Goal: Task Accomplishment & Management: Manage account settings

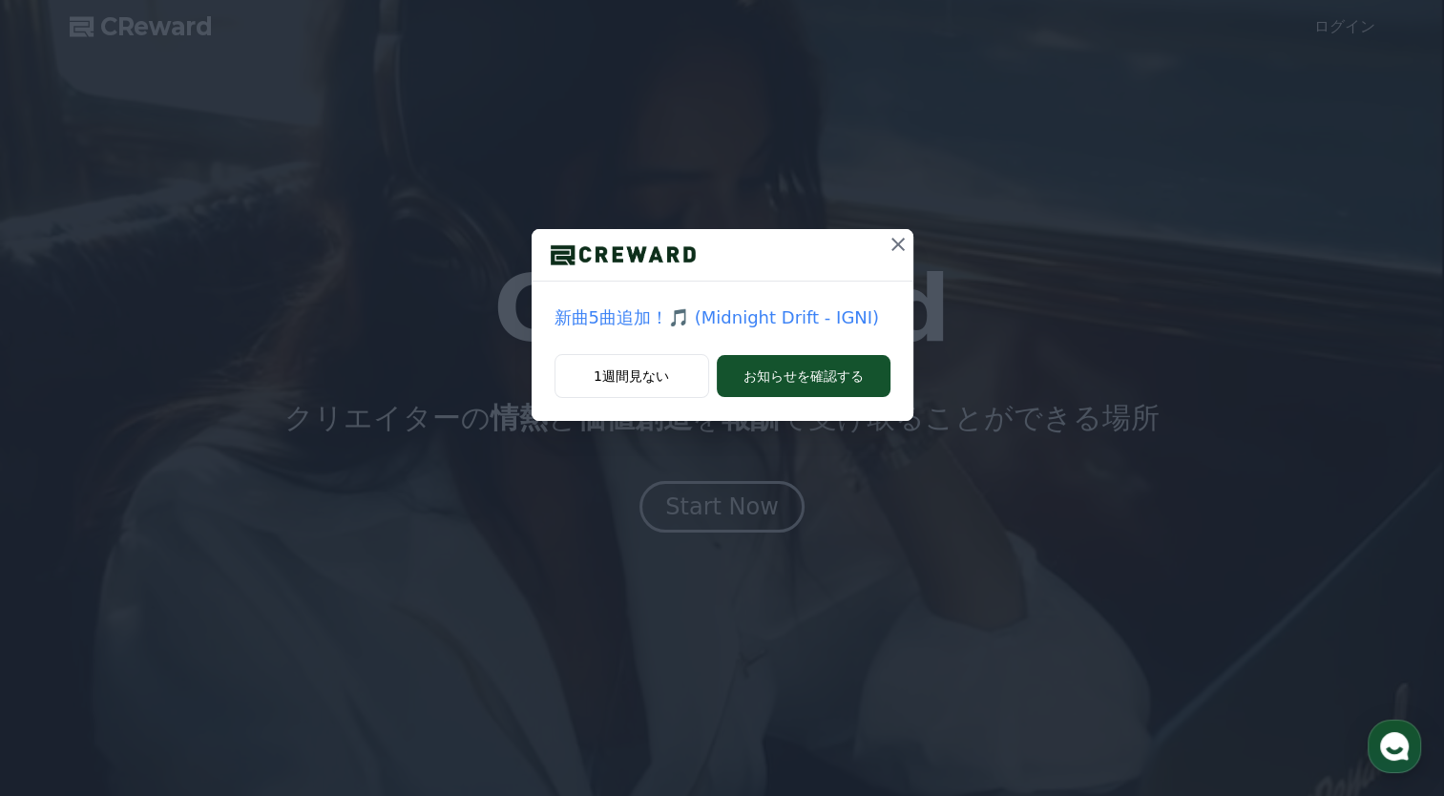
click at [901, 245] on icon at bounding box center [898, 244] width 23 height 23
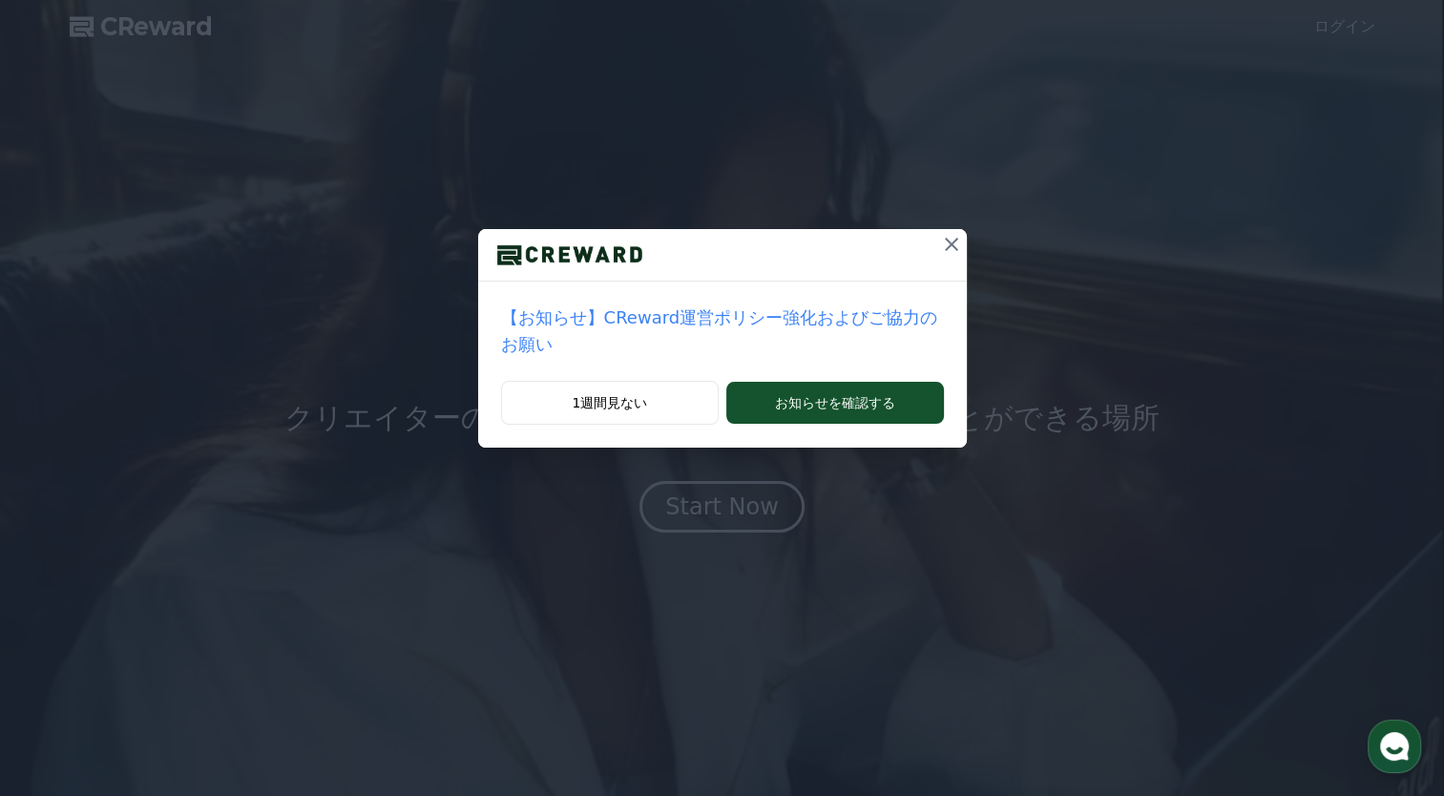
drag, startPoint x: 620, startPoint y: 379, endPoint x: 1129, endPoint y: 287, distance: 516.8
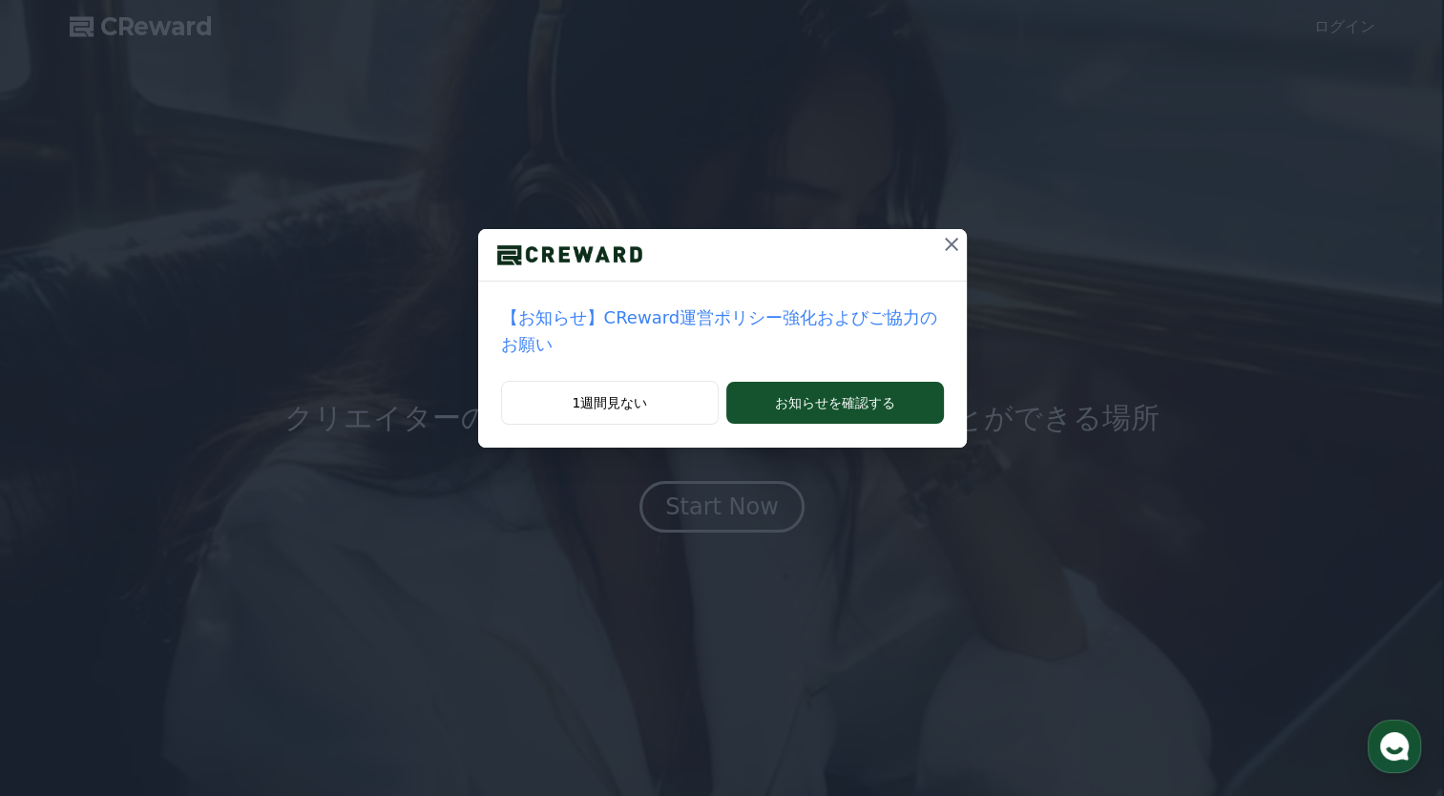
click at [620, 381] on button "1週間見ない" at bounding box center [610, 403] width 219 height 44
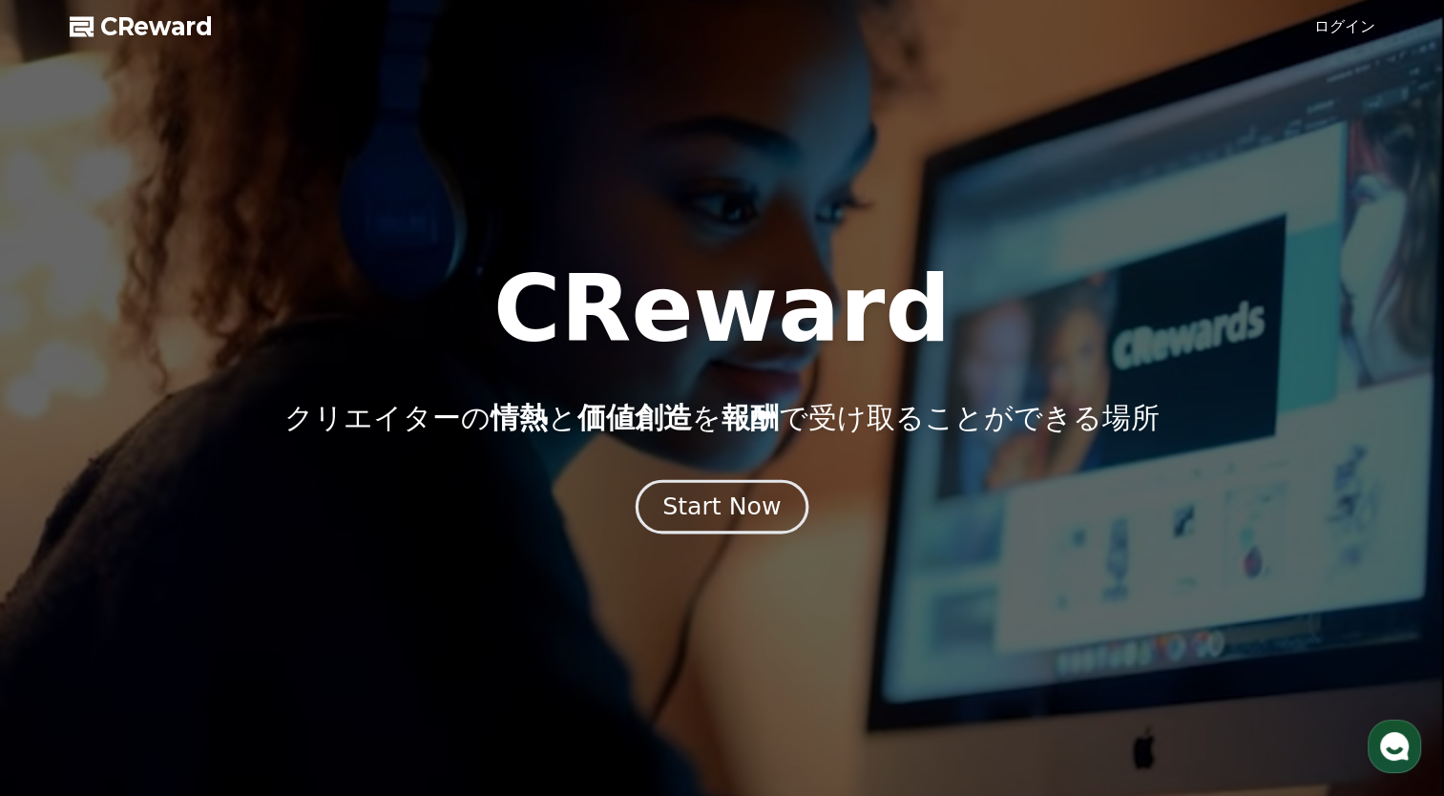
click at [750, 511] on div "Start Now" at bounding box center [721, 507] width 118 height 32
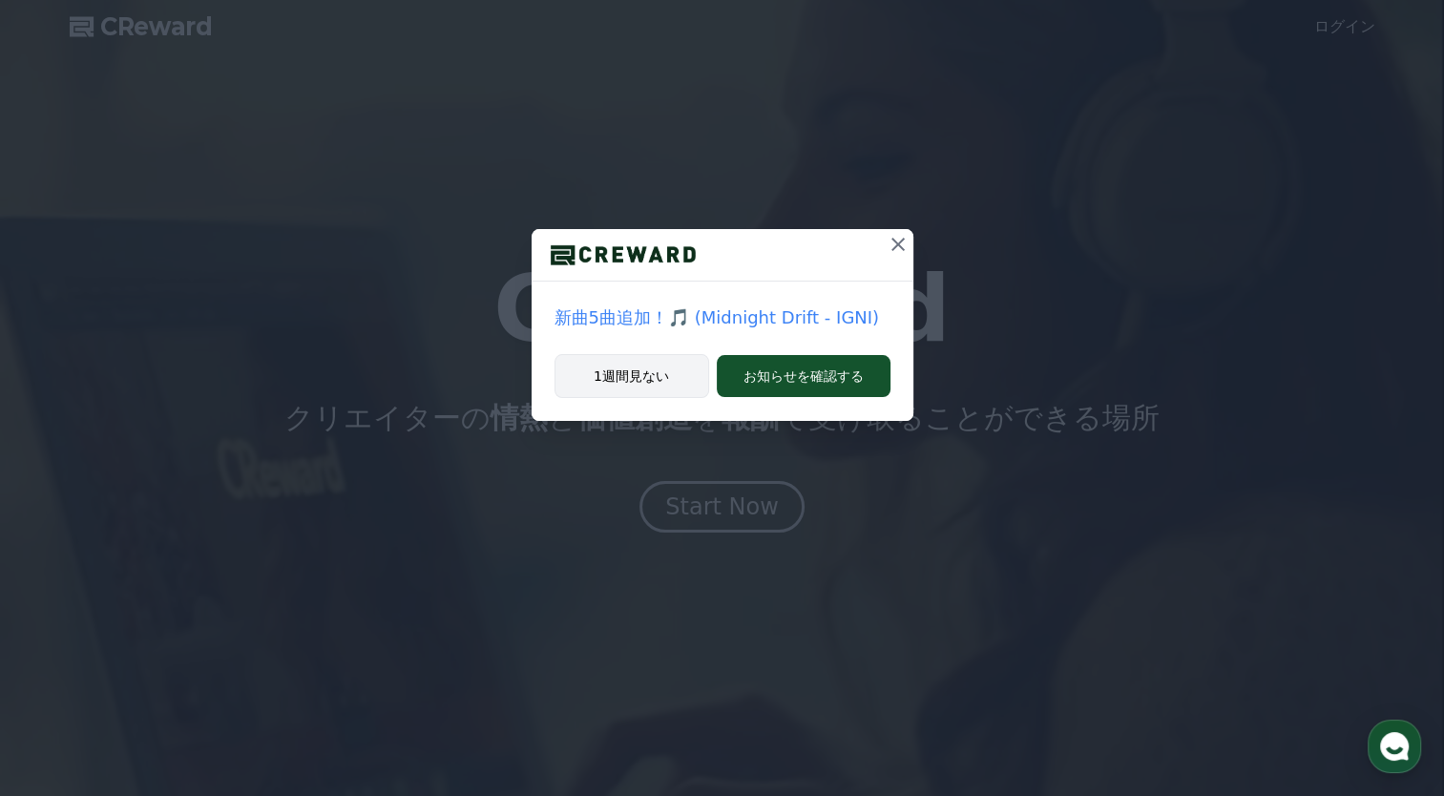
click at [647, 370] on button "1週間見ない" at bounding box center [631, 376] width 155 height 44
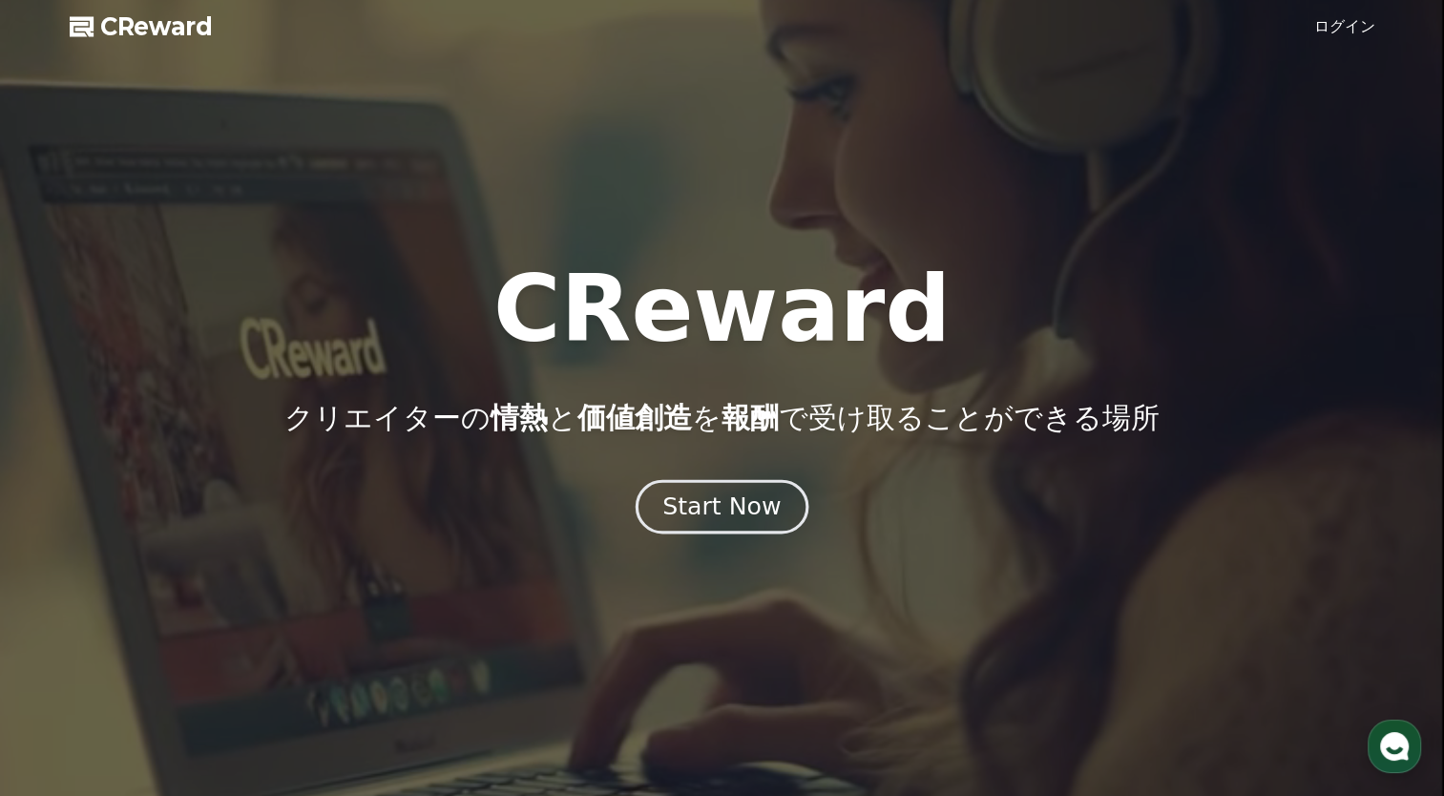
click at [709, 515] on div "Start Now" at bounding box center [721, 507] width 118 height 32
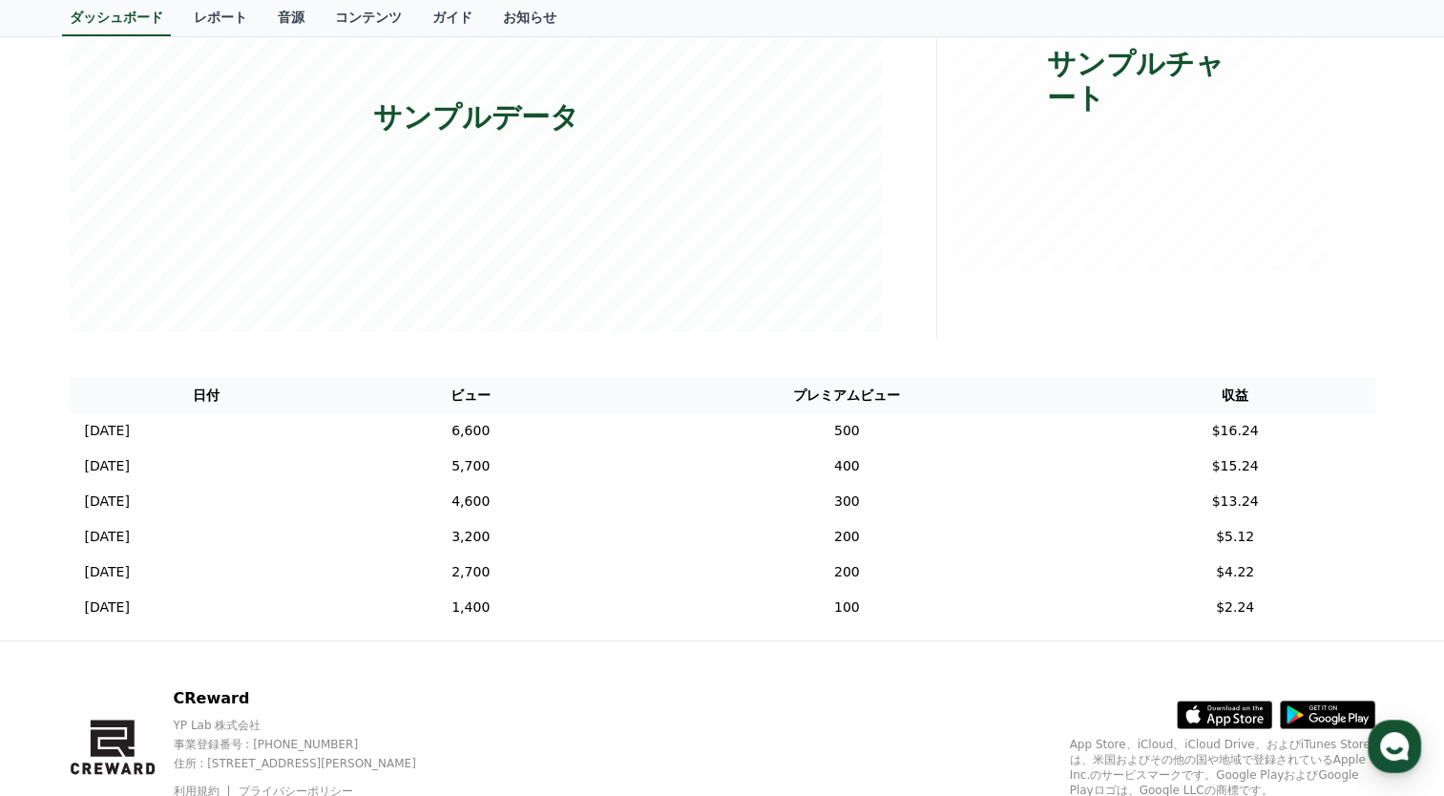
scroll to position [462, 0]
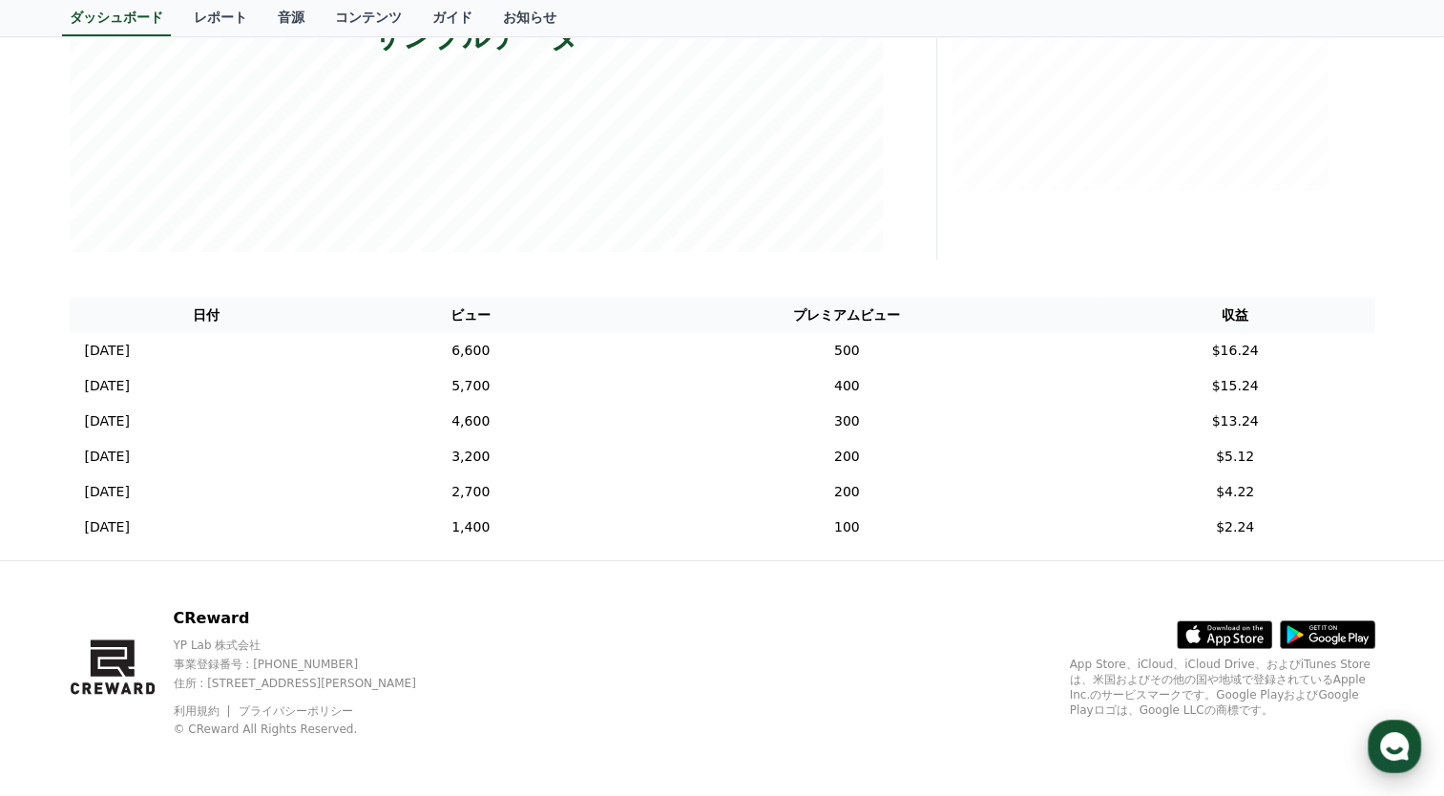
click at [1396, 746] on use "button" at bounding box center [1394, 746] width 29 height 29
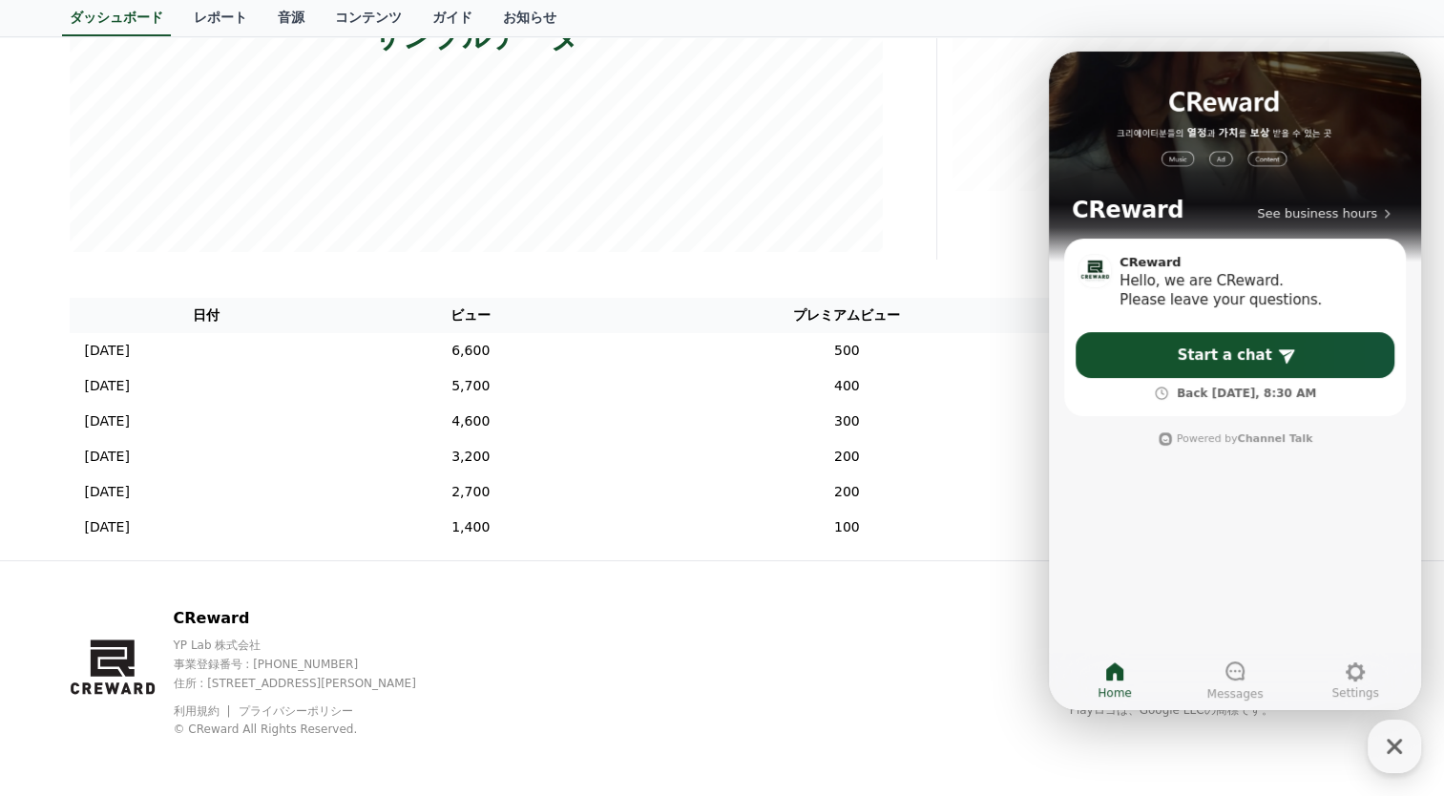
click at [745, 624] on div "CReward YP Lab 株式会社 事業登録番号 : 655-81-03655 住所 : 京畿道金浦市陽村邑陽谷路495, 3階305-BI16号 利用規…" at bounding box center [722, 679] width 1336 height 237
click at [1353, 678] on icon at bounding box center [1355, 671] width 19 height 19
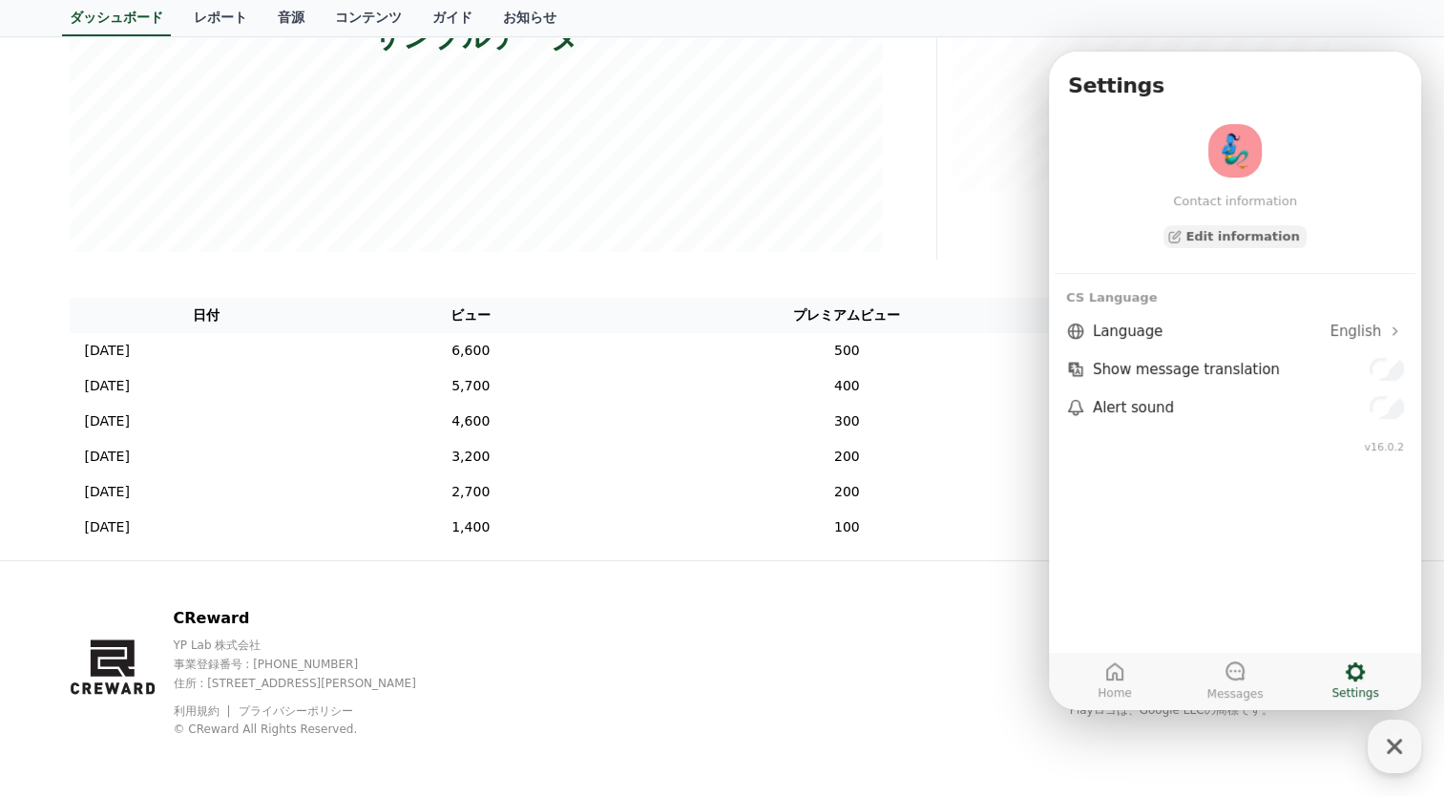
click at [1391, 327] on icon "button" at bounding box center [1394, 331] width 19 height 19
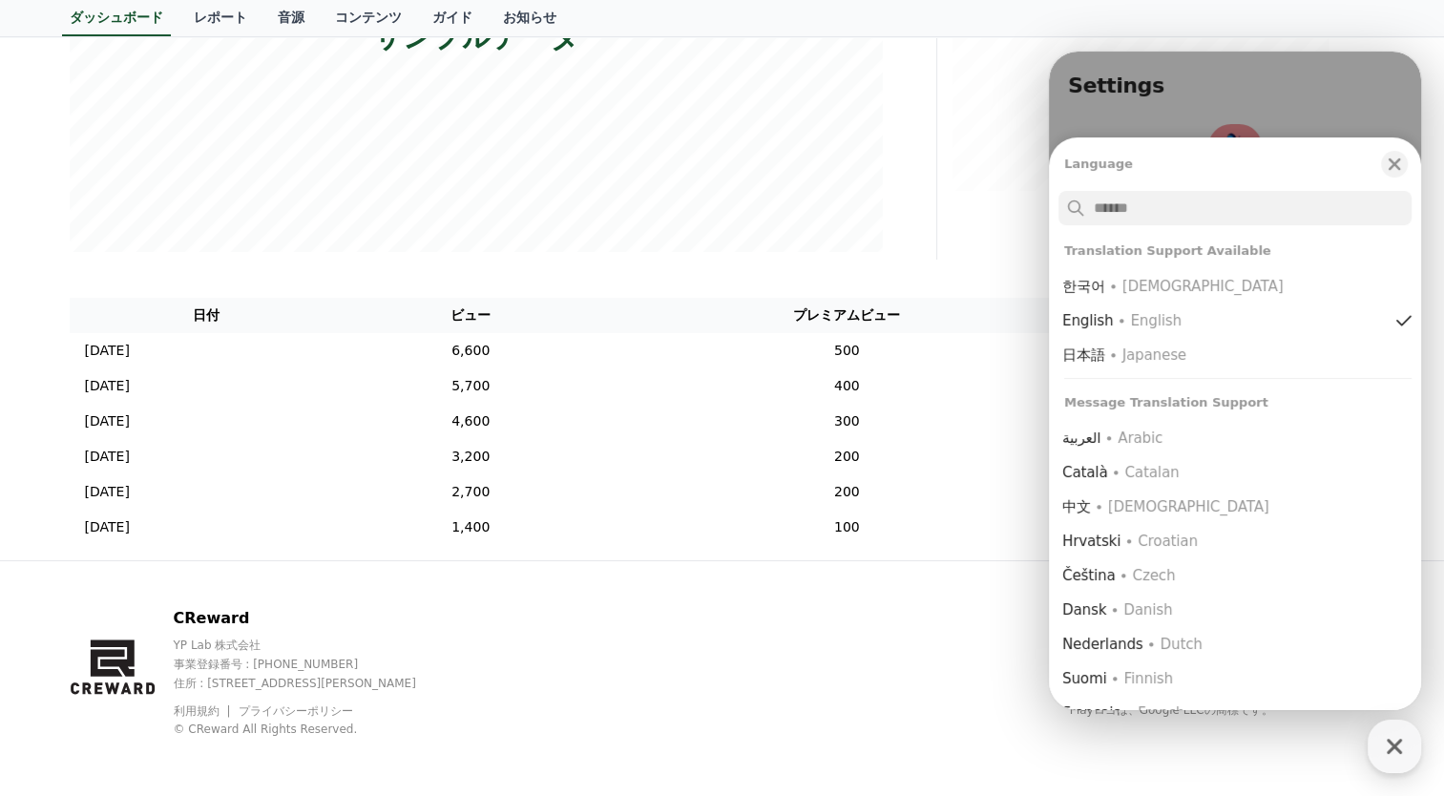
click at [1117, 350] on div "∙ Japanese" at bounding box center [1147, 354] width 77 height 19
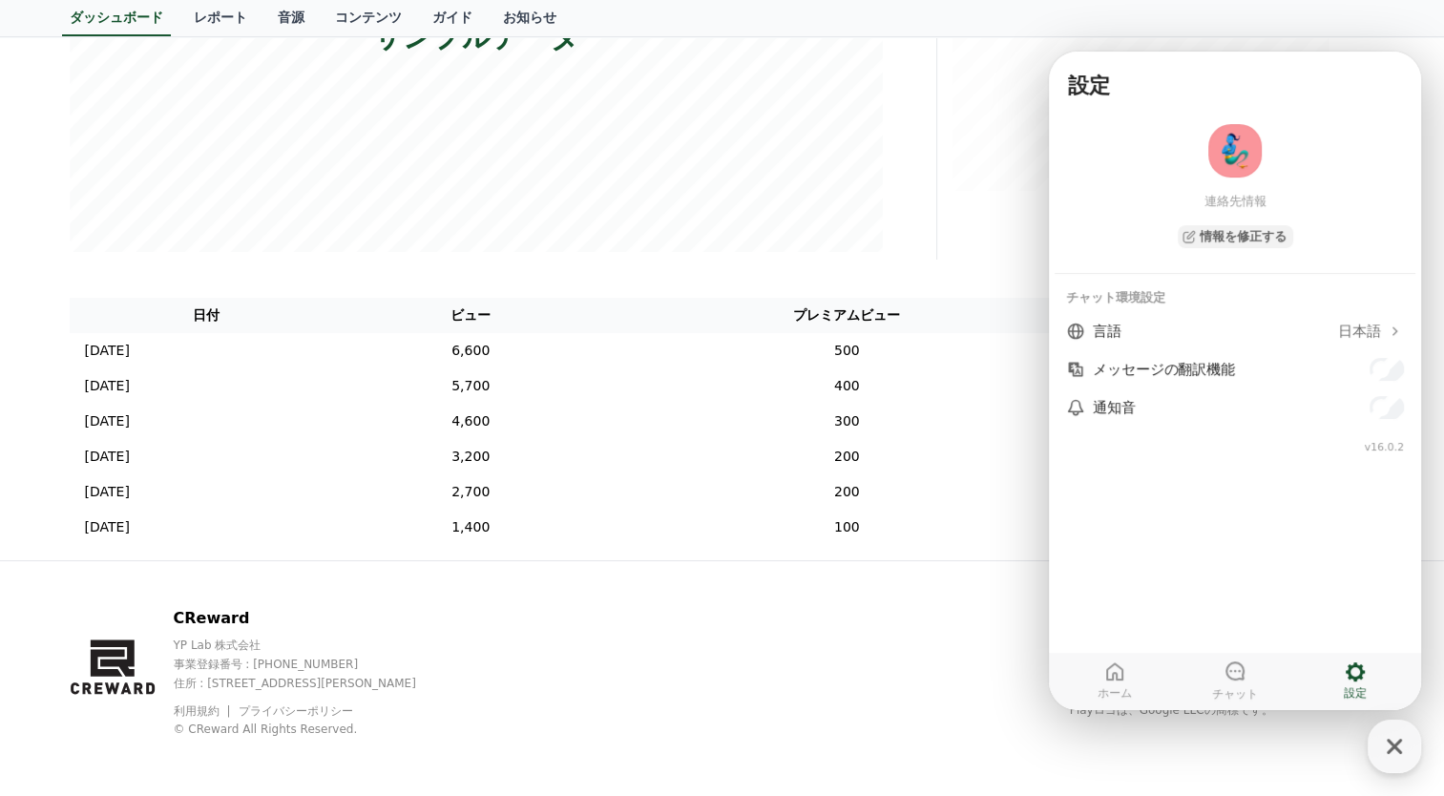
click at [788, 624] on div "CReward YP Lab 株式会社 事業登録番号 : 655-81-03655 住所 : 京畿道金浦市陽村邑陽谷路495, 3階305-BI16号 利用規…" at bounding box center [722, 679] width 1336 height 237
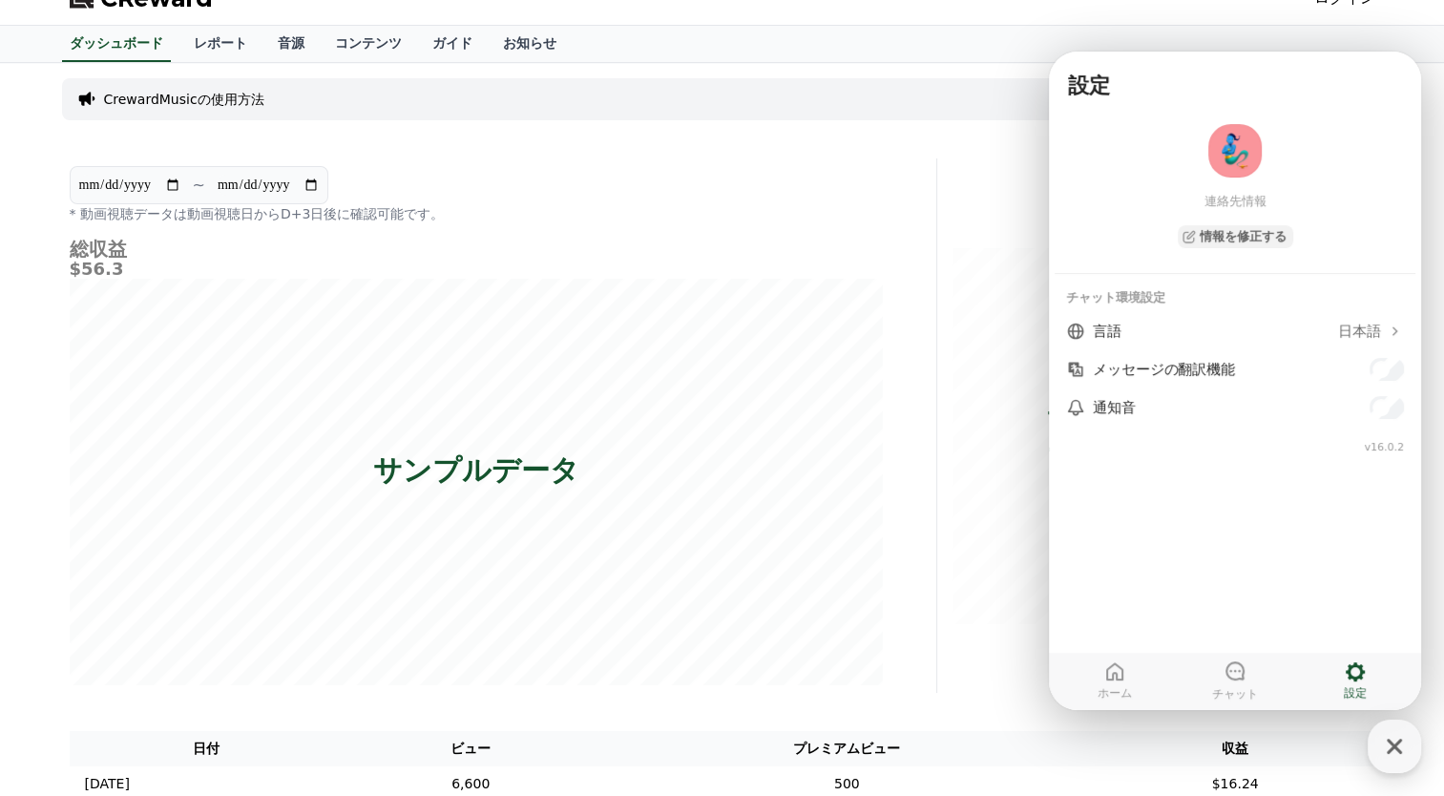
scroll to position [0, 0]
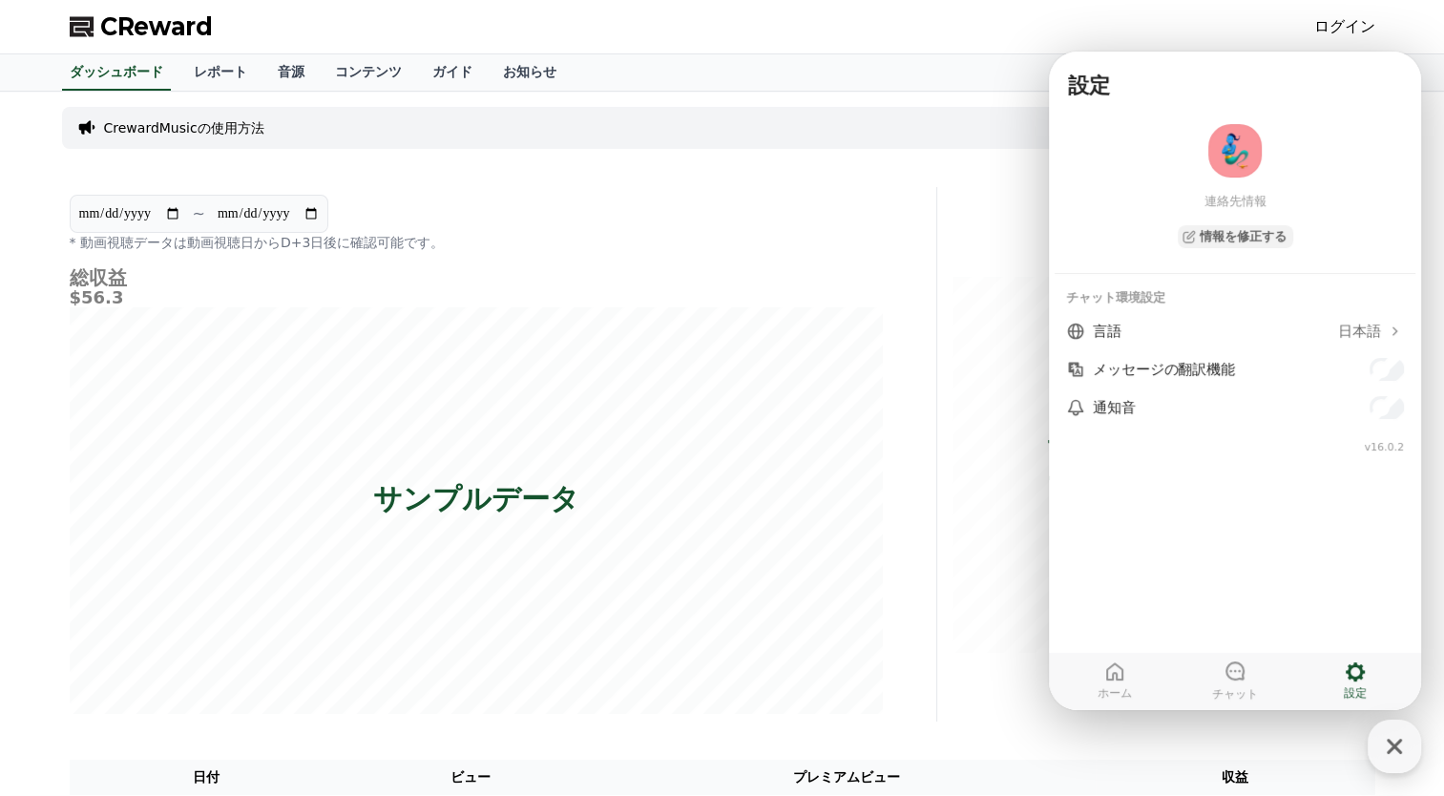
drag, startPoint x: 655, startPoint y: 74, endPoint x: 833, endPoint y: 112, distance: 182.3
click at [656, 74] on div "ダッシュボード レポート 音源 コンテンツ ガイド お知らせ" at bounding box center [722, 72] width 1336 height 36
click at [1397, 743] on icon "button" at bounding box center [1394, 746] width 15 height 15
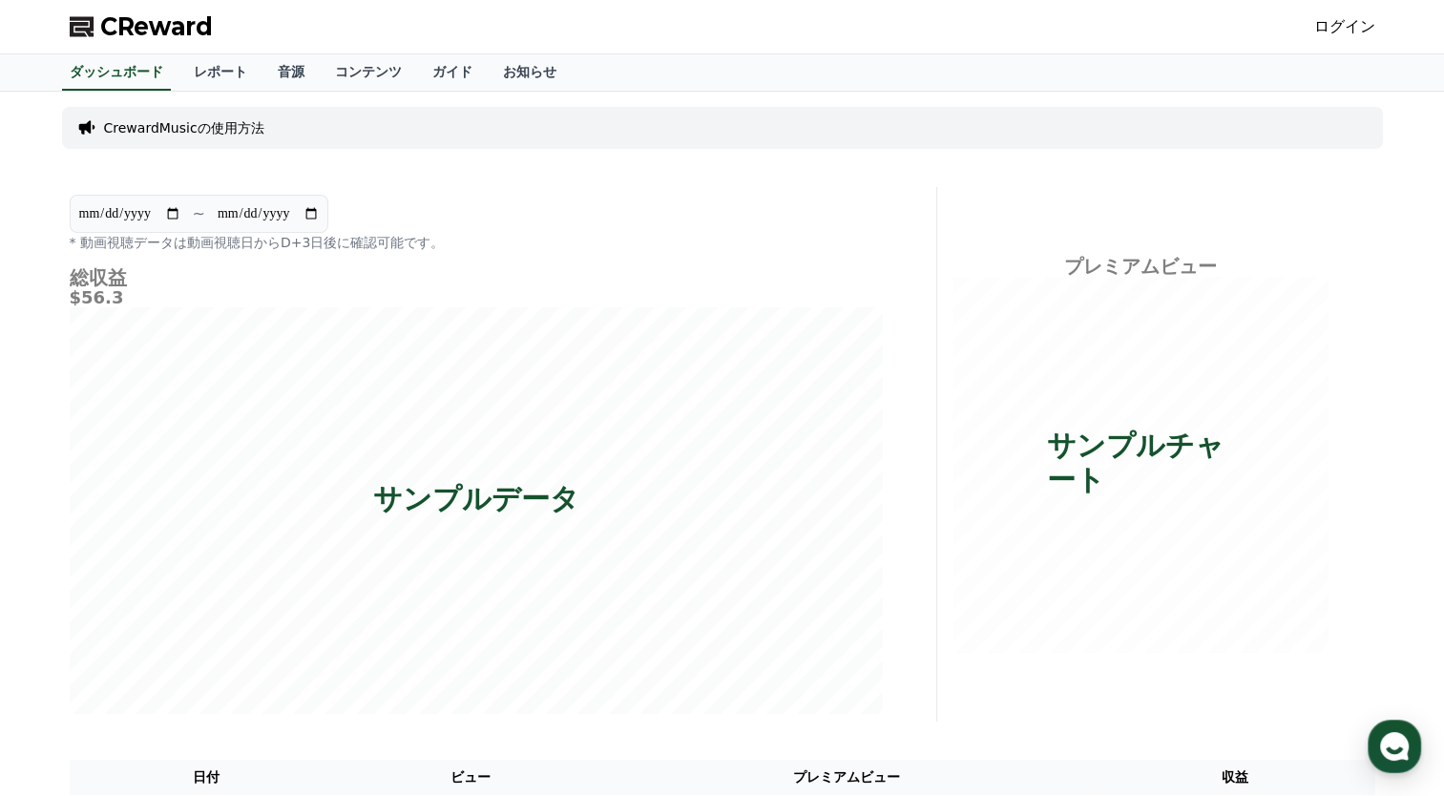
click at [1355, 31] on link "ログイン" at bounding box center [1344, 26] width 61 height 23
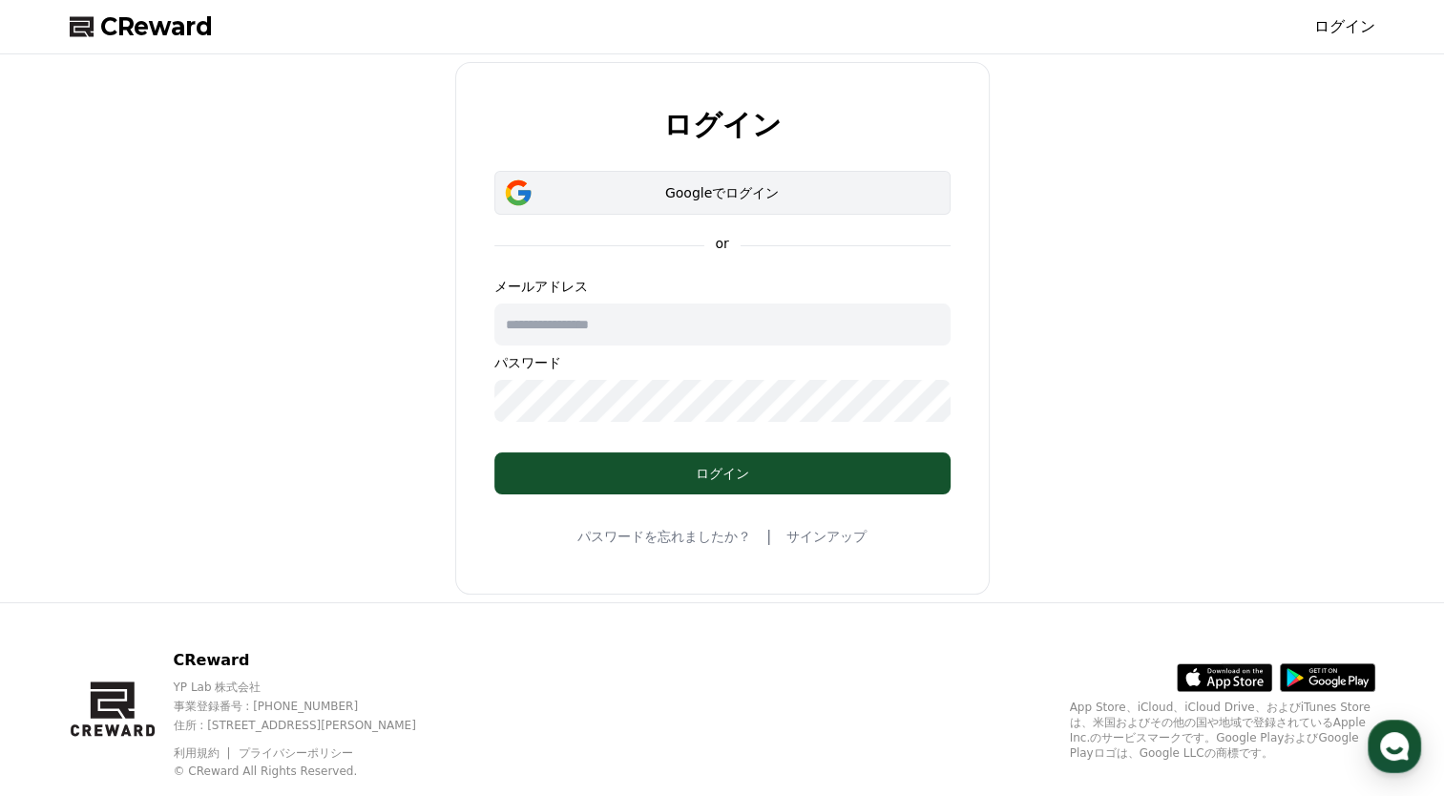
click at [737, 197] on div "Googleでログイン" at bounding box center [722, 192] width 401 height 19
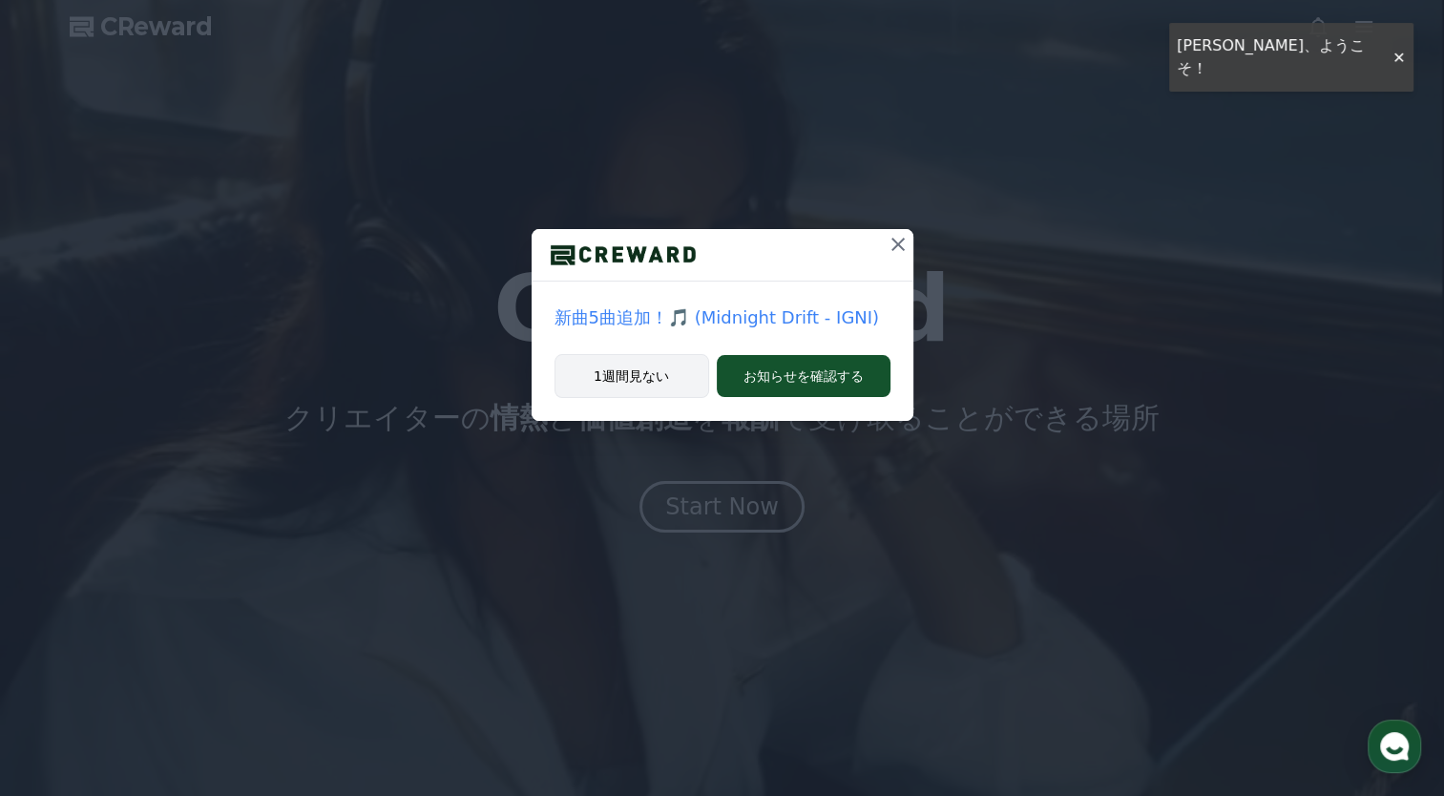
click at [639, 378] on button "1週間見ない" at bounding box center [631, 376] width 155 height 44
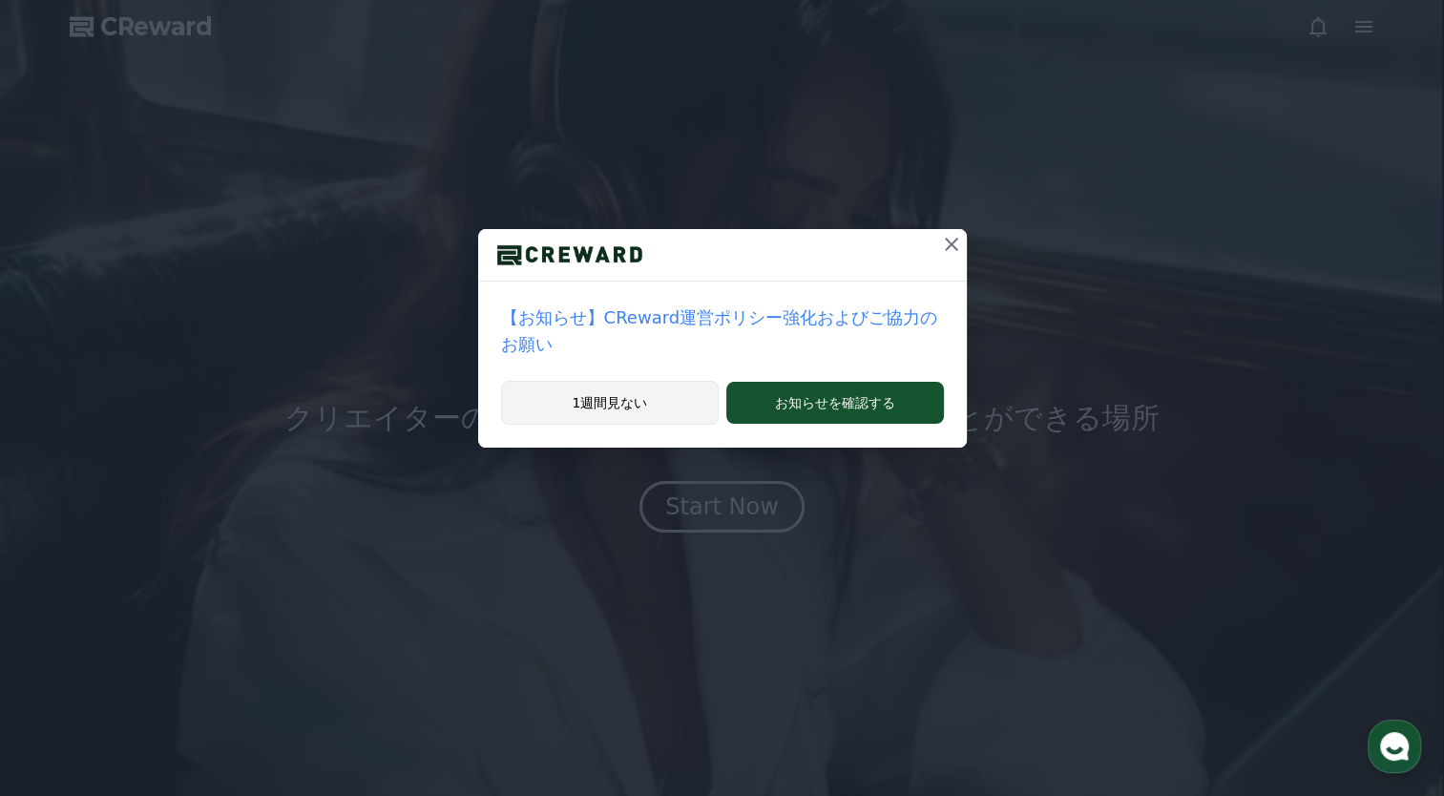
click at [627, 381] on button "1週間見ない" at bounding box center [610, 403] width 219 height 44
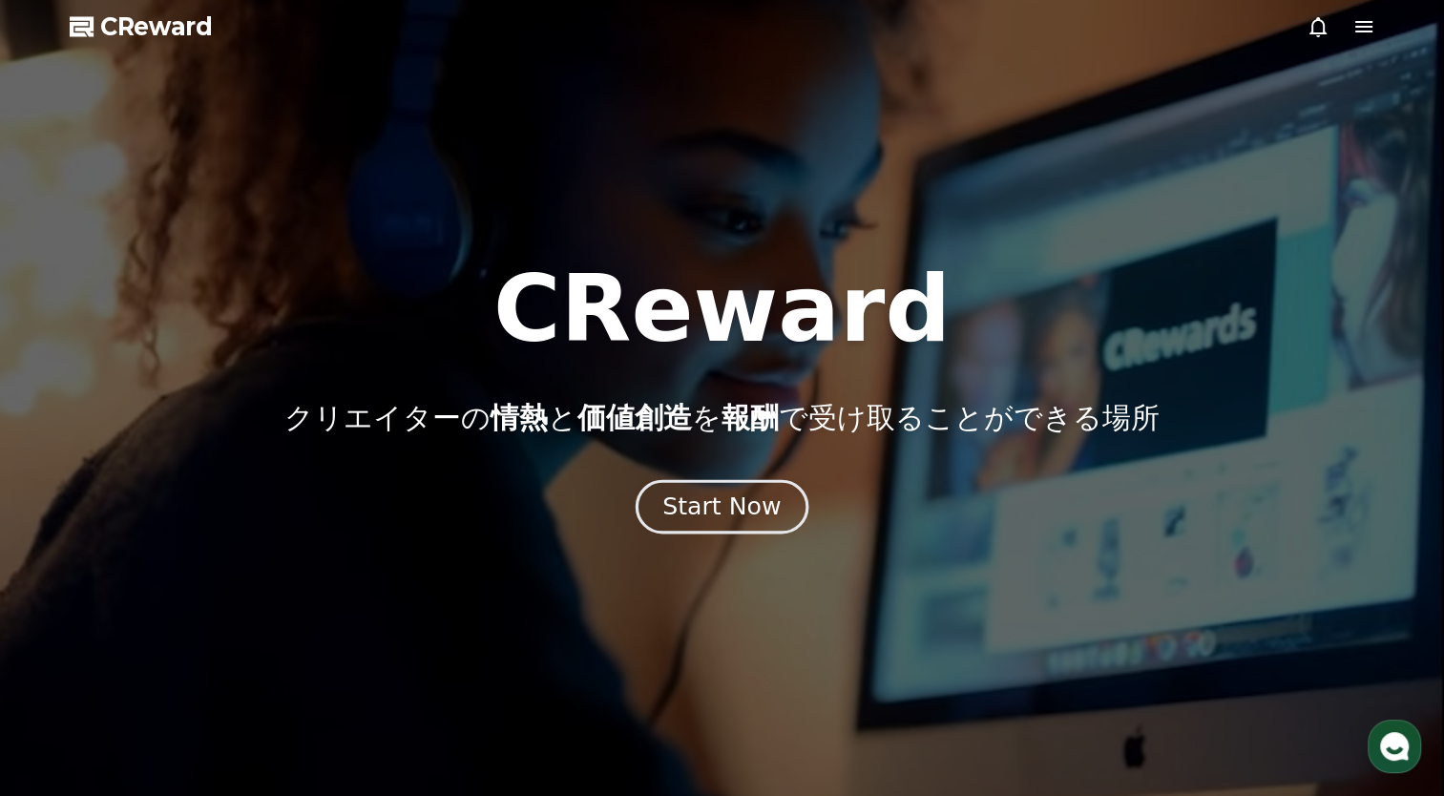
click at [737, 515] on div "Start Now" at bounding box center [721, 507] width 118 height 32
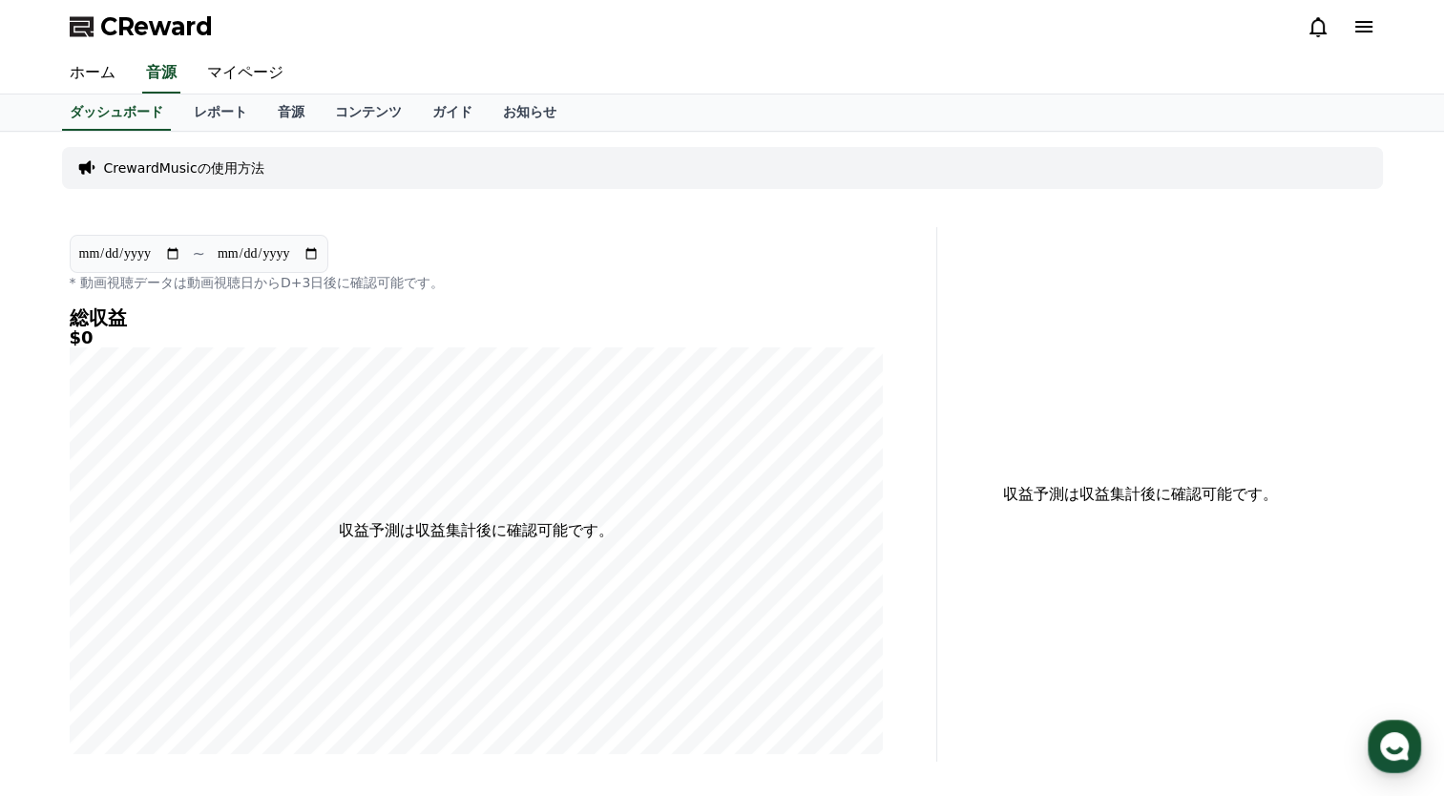
click at [1361, 29] on icon at bounding box center [1363, 26] width 23 height 23
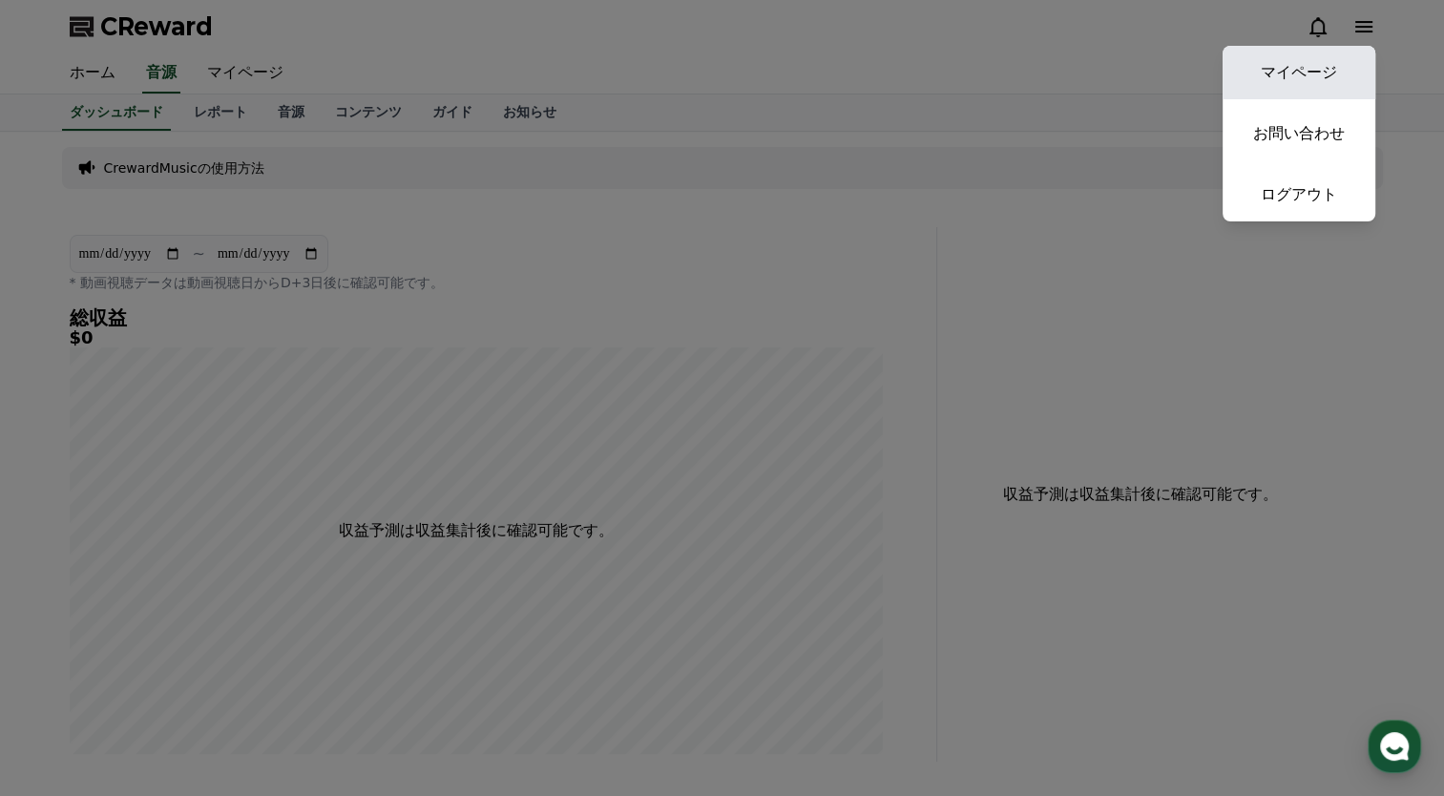
click at [1317, 71] on link "マイページ" at bounding box center [1298, 72] width 153 height 53
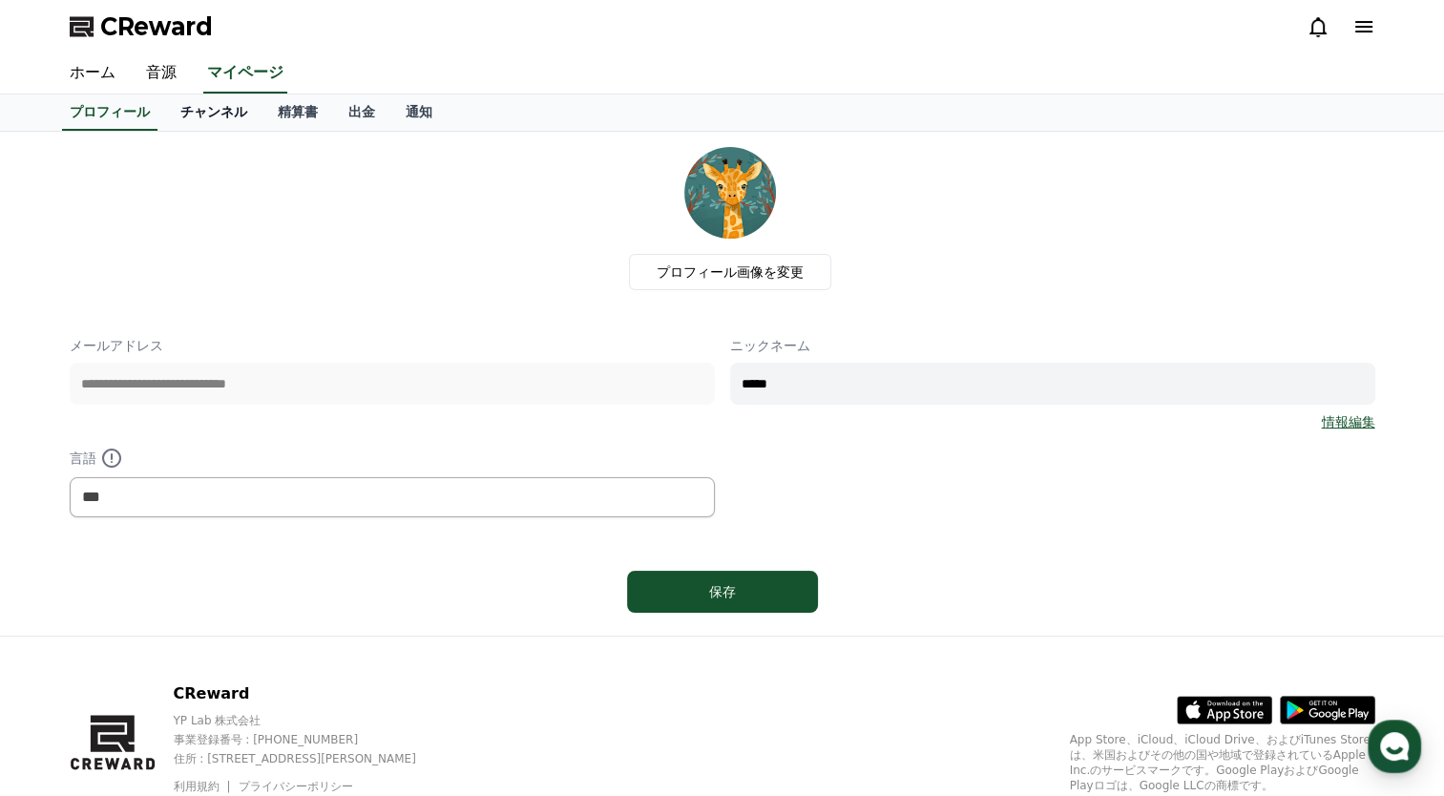
click at [211, 110] on link "チャンネル" at bounding box center [213, 112] width 97 height 36
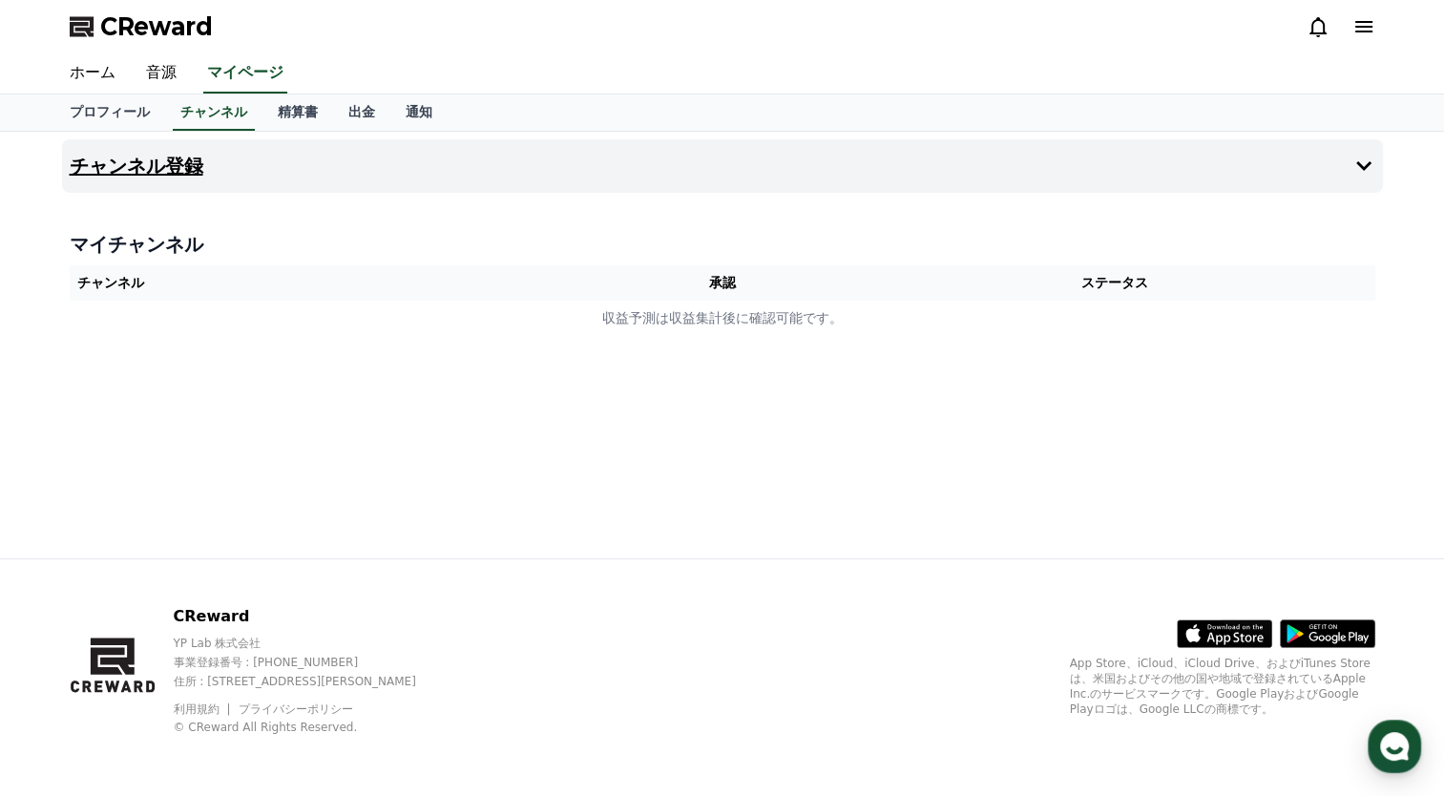
click at [1363, 158] on icon at bounding box center [1363, 166] width 23 height 23
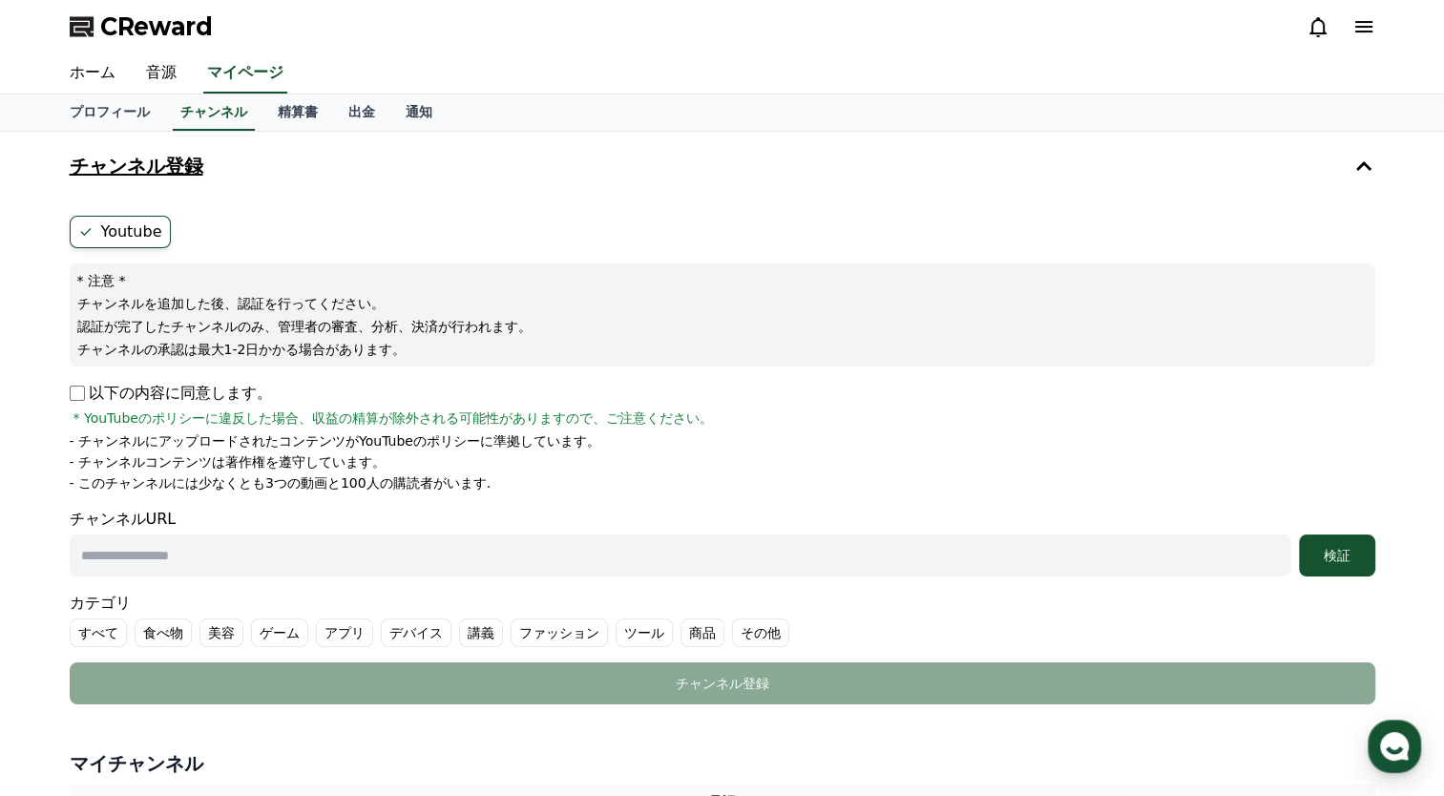
click at [99, 225] on label "Youtube" at bounding box center [120, 232] width 101 height 32
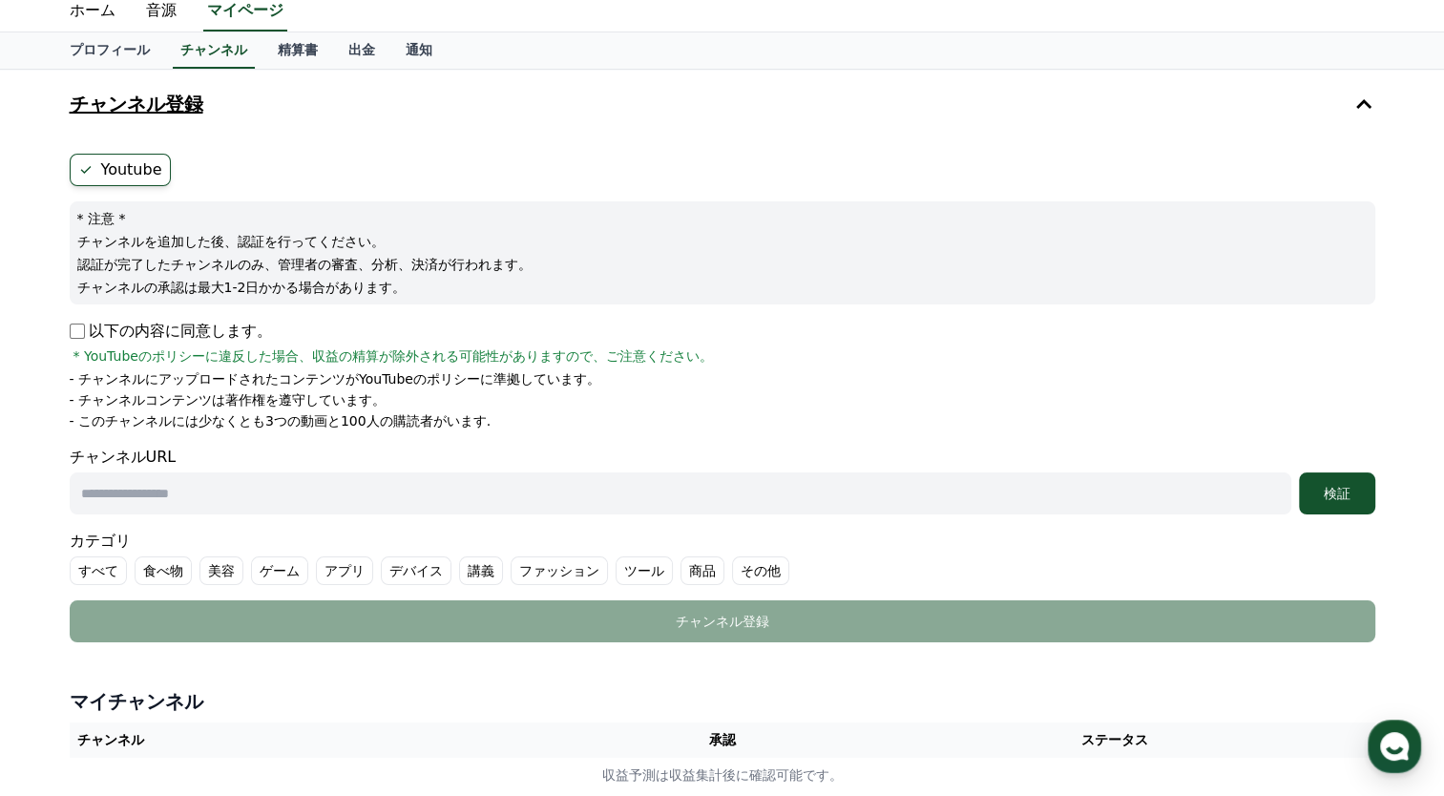
scroll to position [95, 0]
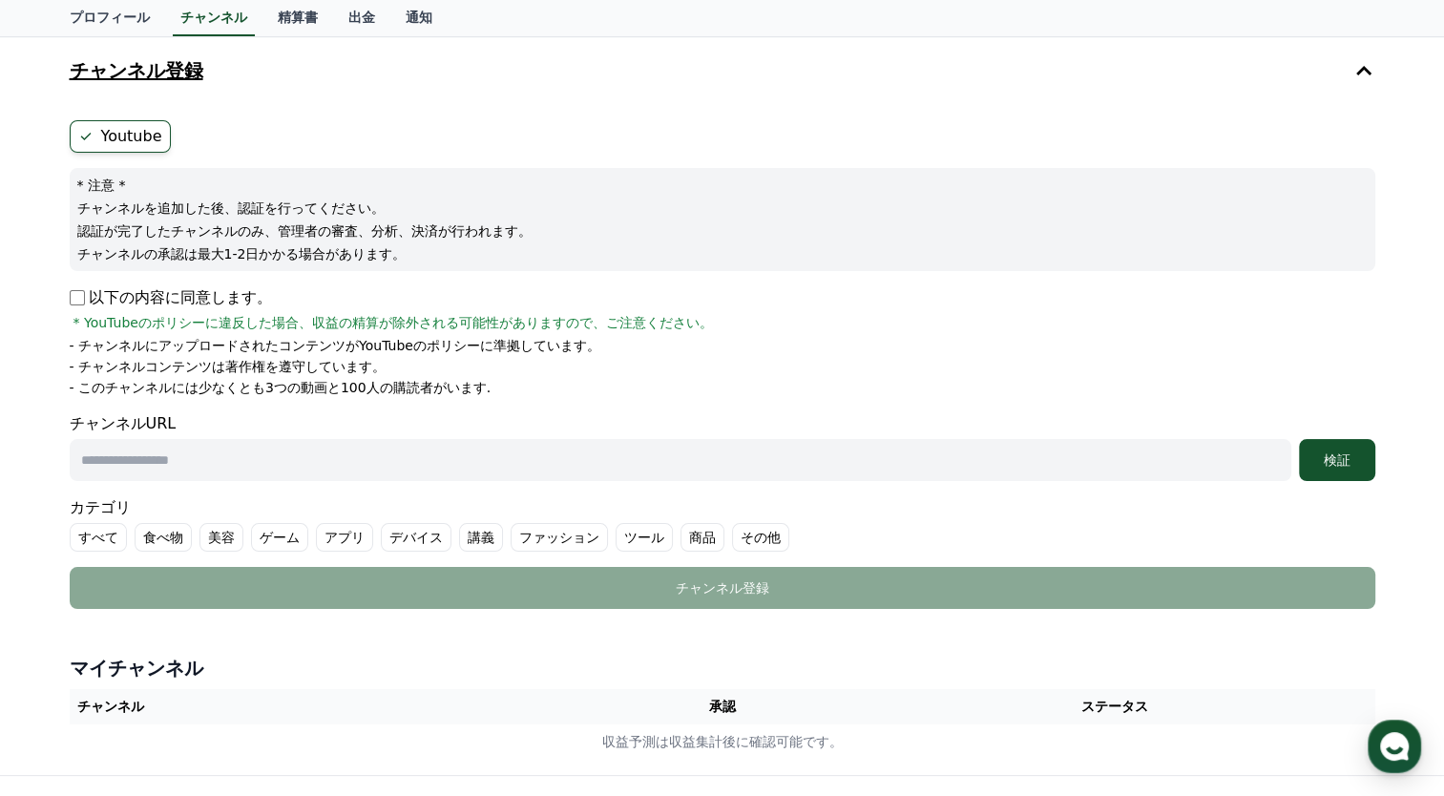
click at [347, 439] on input "text" at bounding box center [681, 460] width 1222 height 42
click at [304, 469] on input "text" at bounding box center [681, 460] width 1222 height 42
paste input "**********"
click at [1341, 467] on div "検証" at bounding box center [1336, 459] width 61 height 19
drag, startPoint x: 487, startPoint y: 470, endPoint x: 25, endPoint y: 445, distance: 462.6
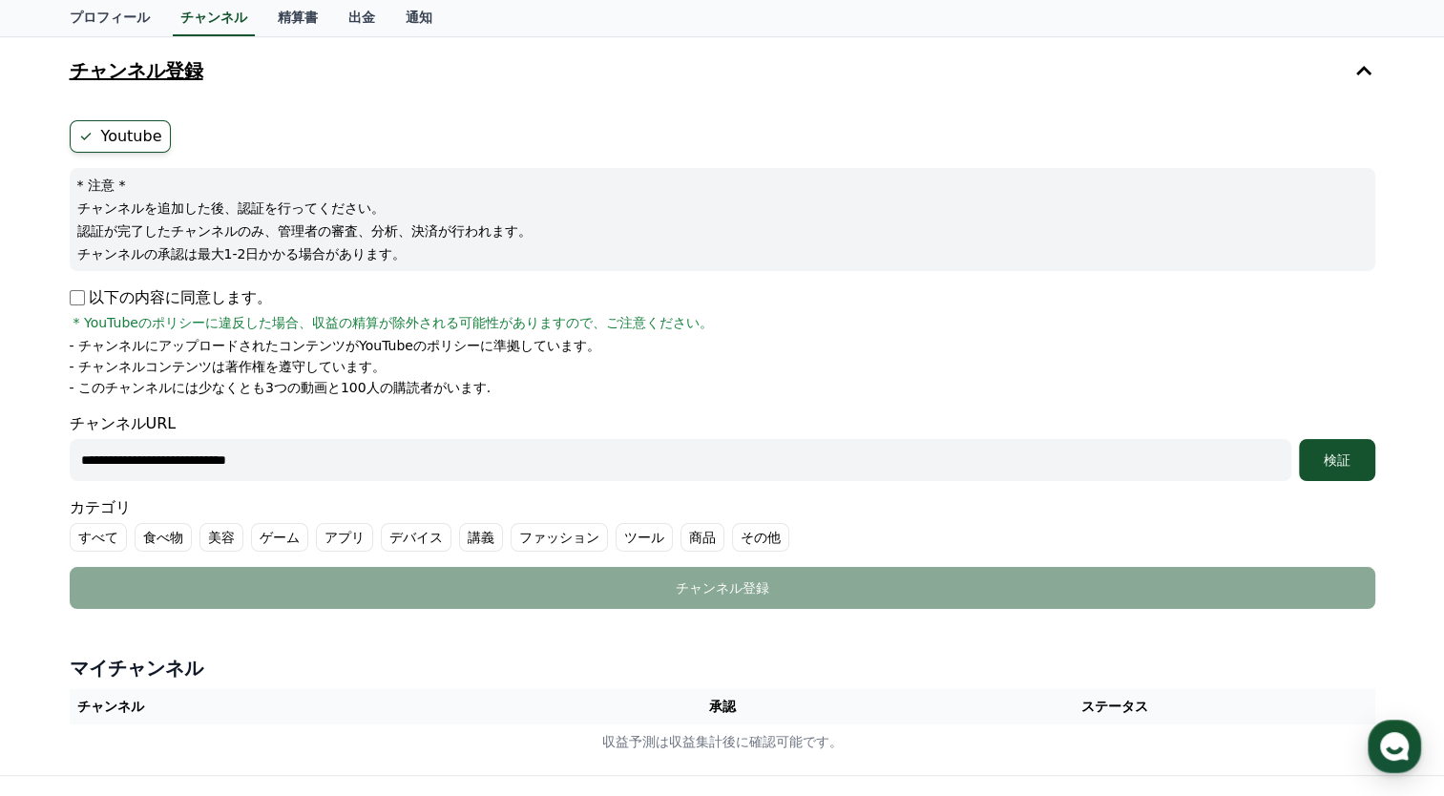
click at [25, 445] on div "**********" at bounding box center [722, 405] width 1444 height 739
paste input "*******"
type input "**********"
drag, startPoint x: 1326, startPoint y: 453, endPoint x: 1307, endPoint y: 466, distance: 22.8
click at [1328, 454] on div "検証" at bounding box center [1336, 459] width 61 height 19
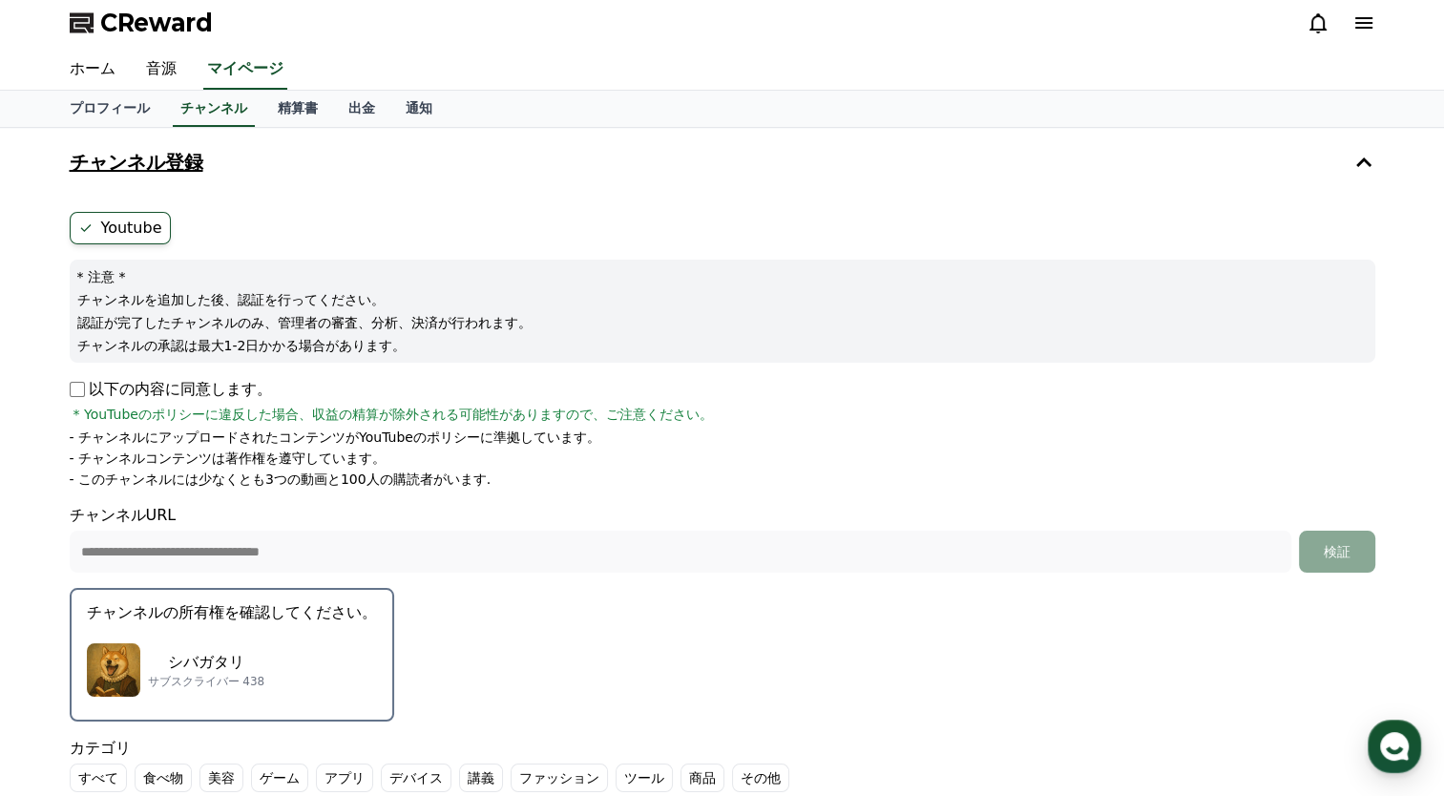
scroll to position [0, 0]
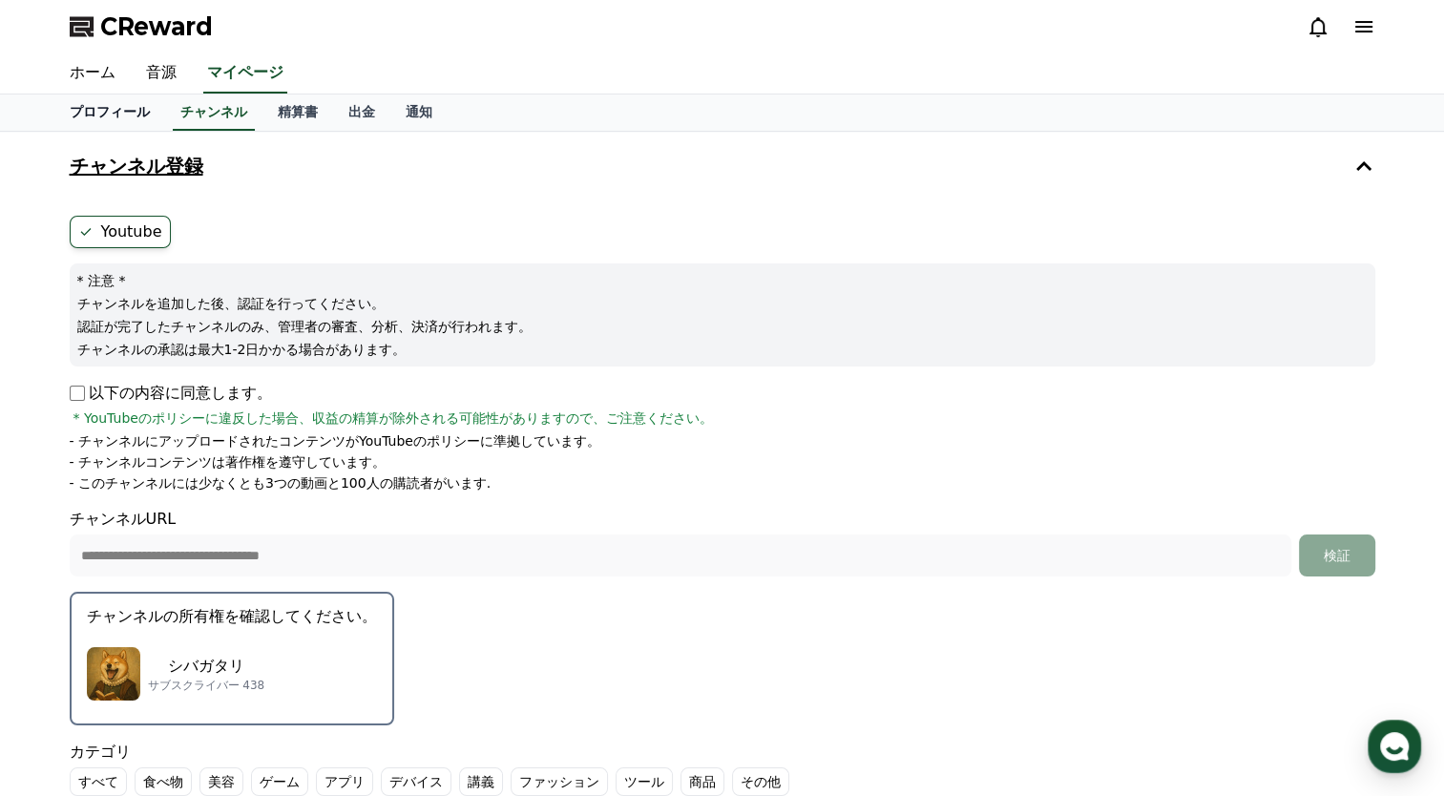
click at [97, 103] on link "プロフィール" at bounding box center [109, 112] width 111 height 36
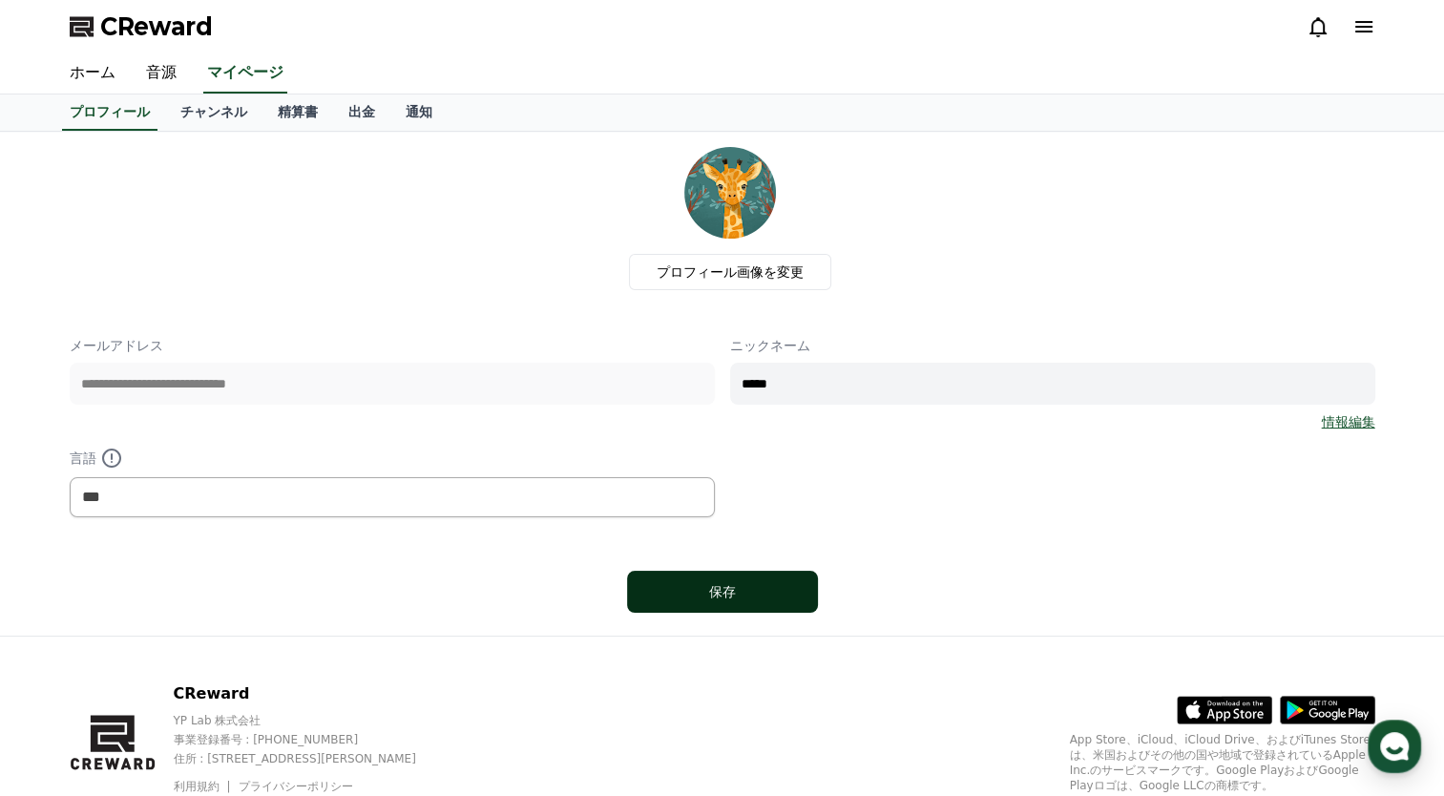
click at [779, 596] on button "保存" at bounding box center [722, 592] width 191 height 42
click at [195, 116] on link "チャンネル" at bounding box center [213, 112] width 97 height 36
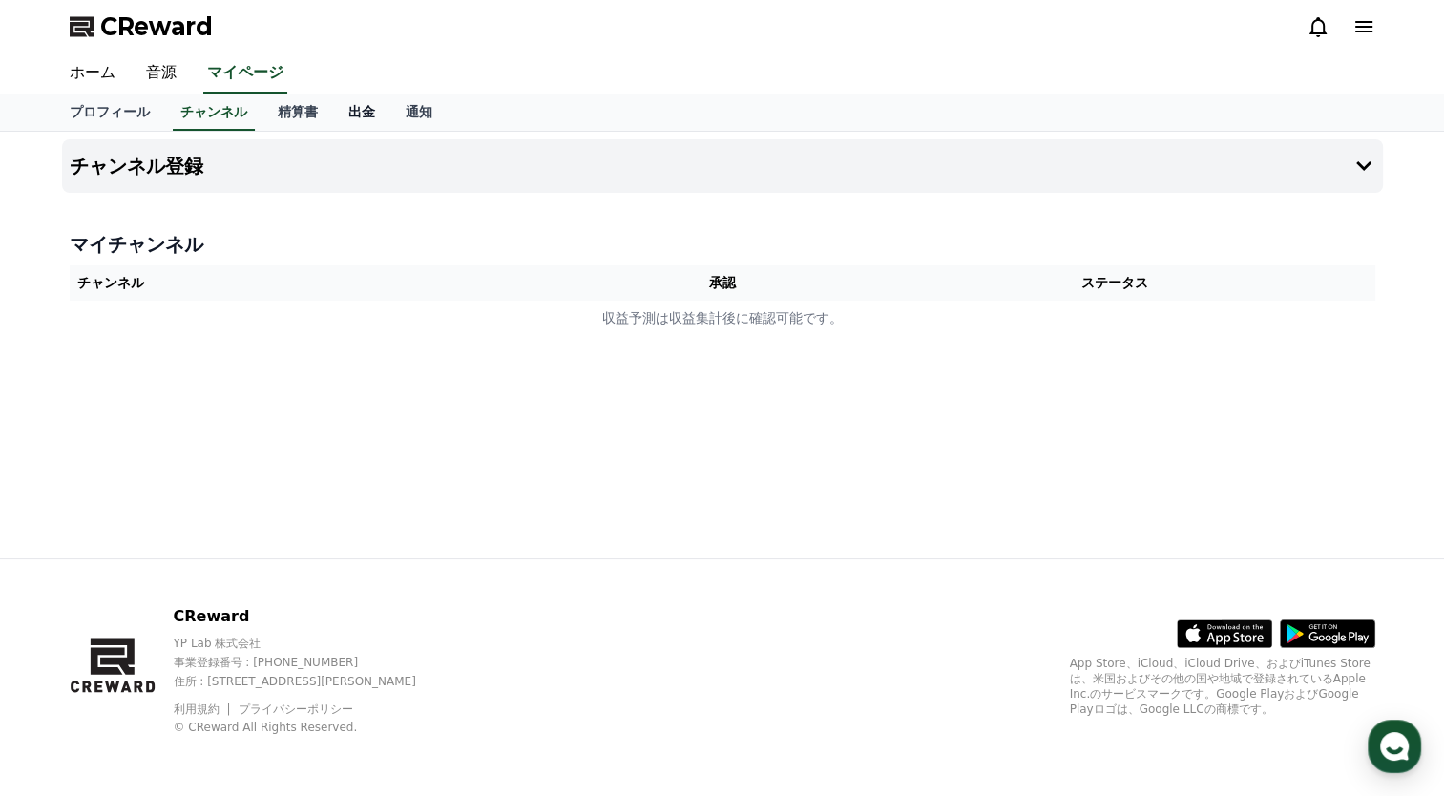
click at [333, 113] on link "出金" at bounding box center [361, 112] width 57 height 36
click at [390, 107] on link "通知" at bounding box center [418, 112] width 57 height 36
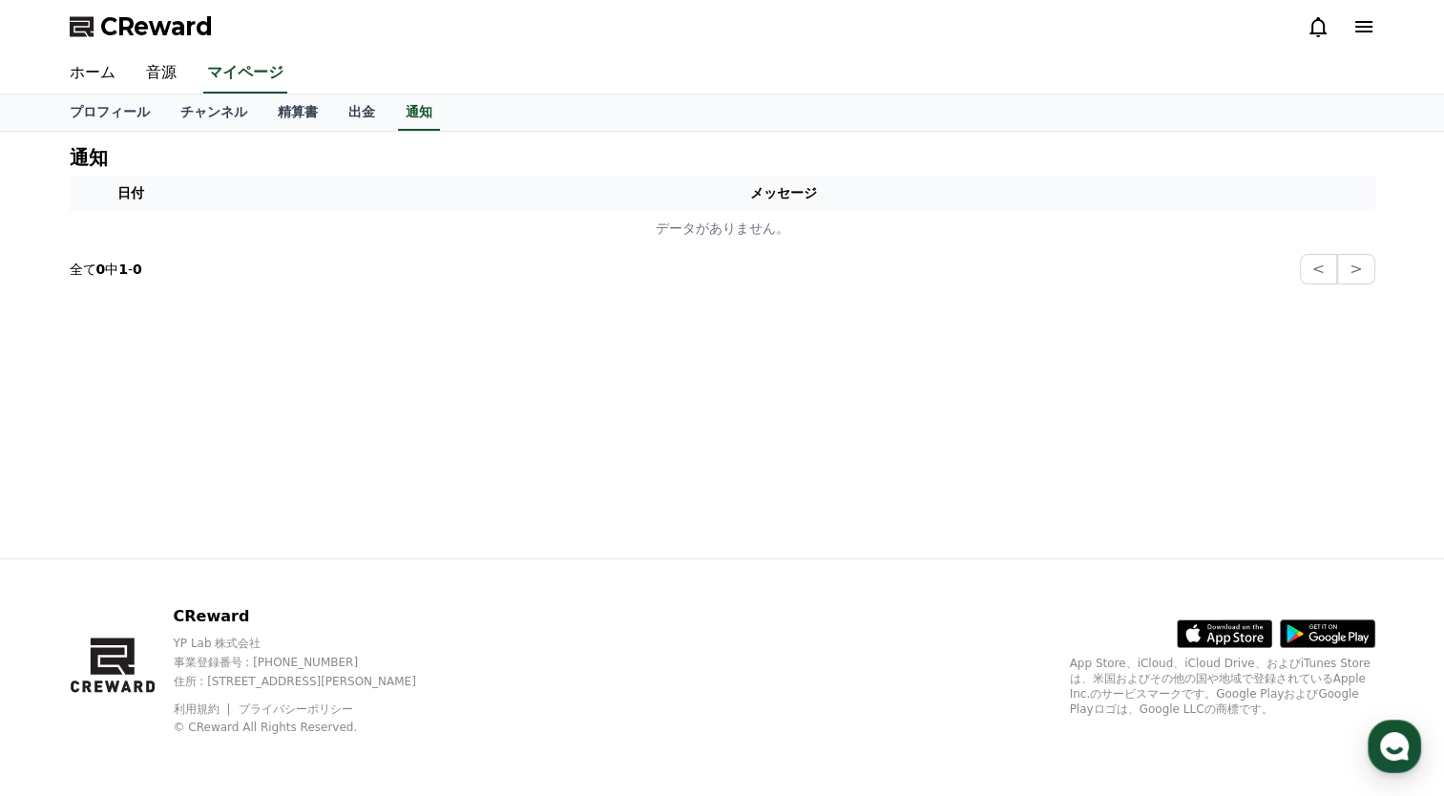
click at [1363, 25] on icon at bounding box center [1363, 26] width 23 height 23
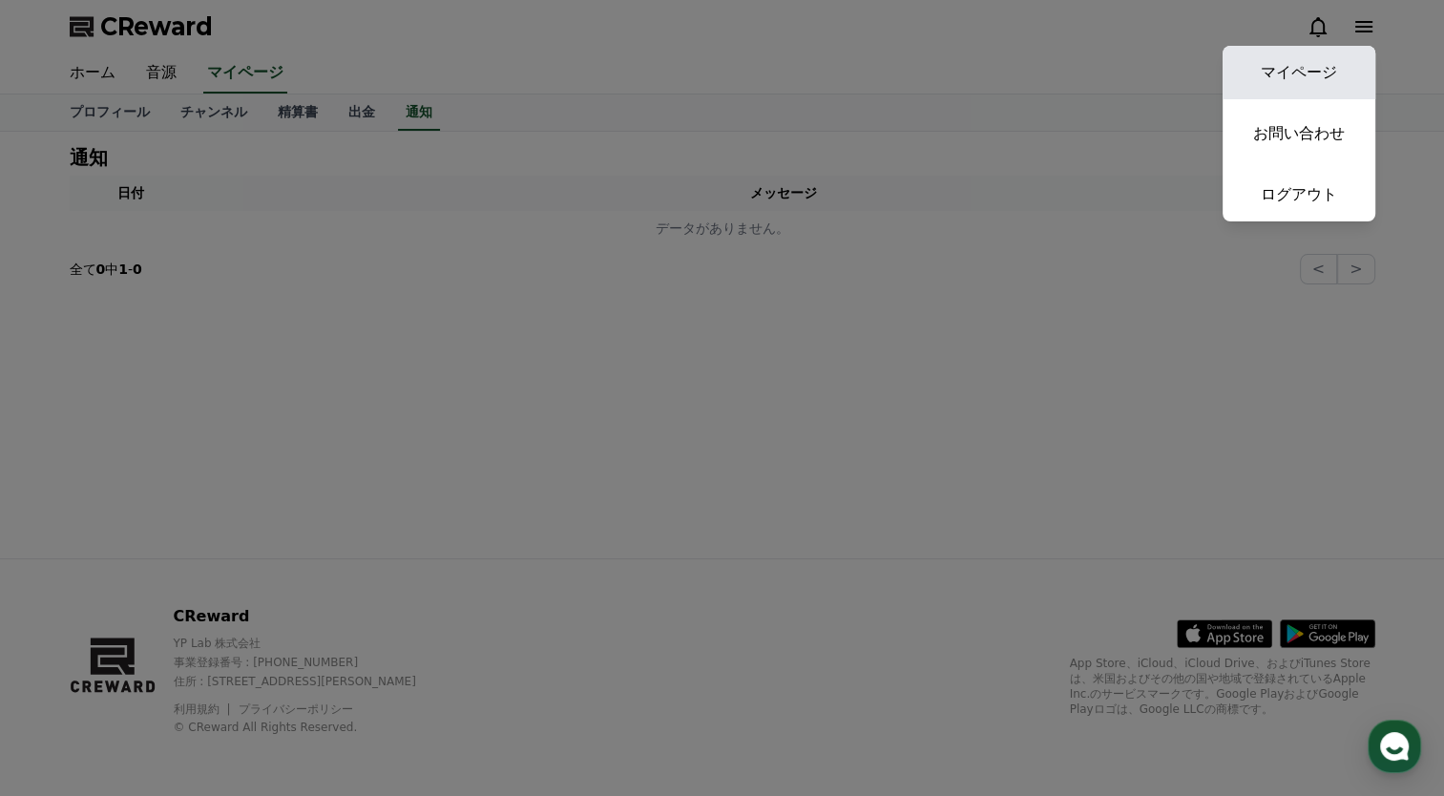
click at [1298, 73] on link "マイページ" at bounding box center [1298, 72] width 153 height 53
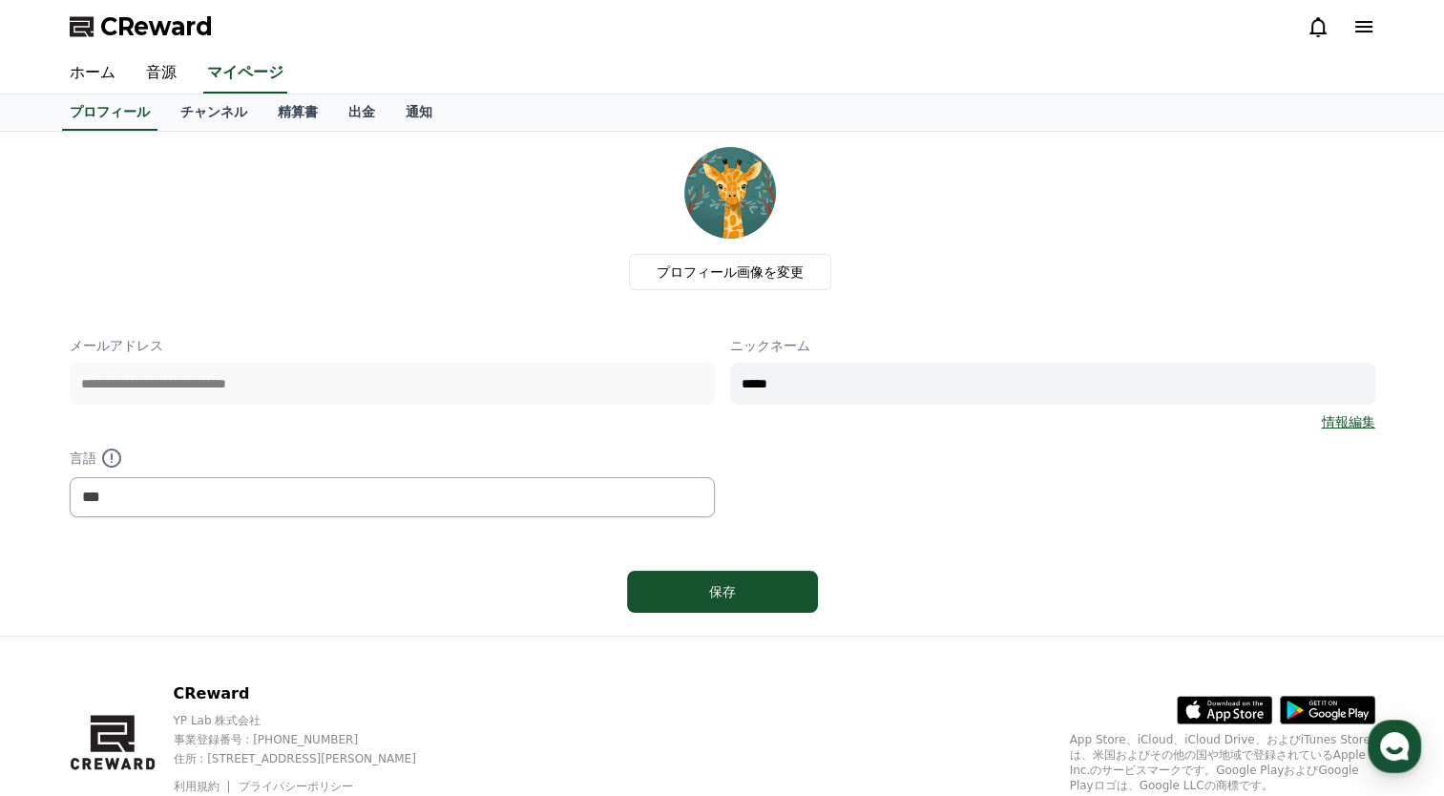
click at [1359, 25] on icon at bounding box center [1363, 26] width 23 height 23
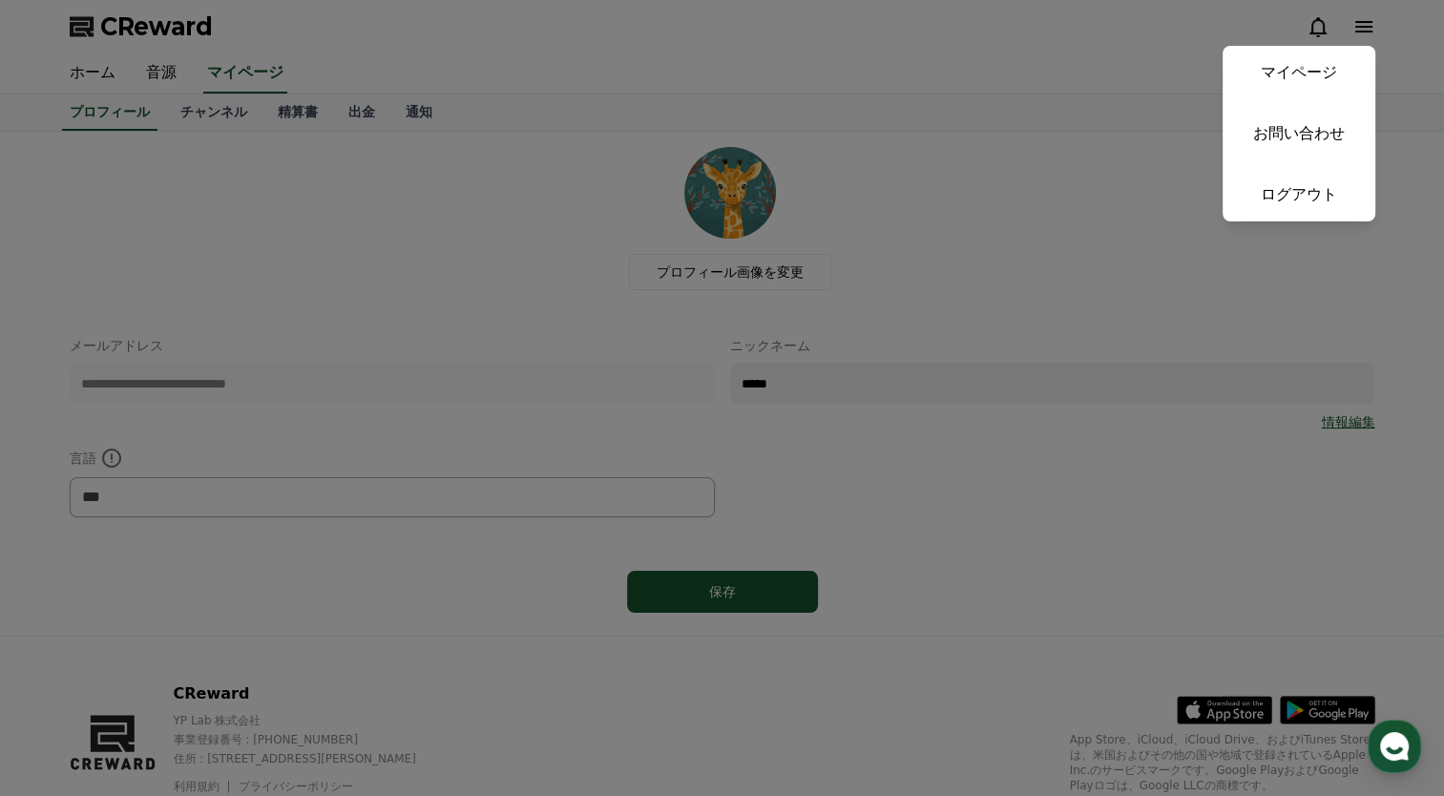
click at [1074, 189] on button "close" at bounding box center [722, 398] width 1444 height 796
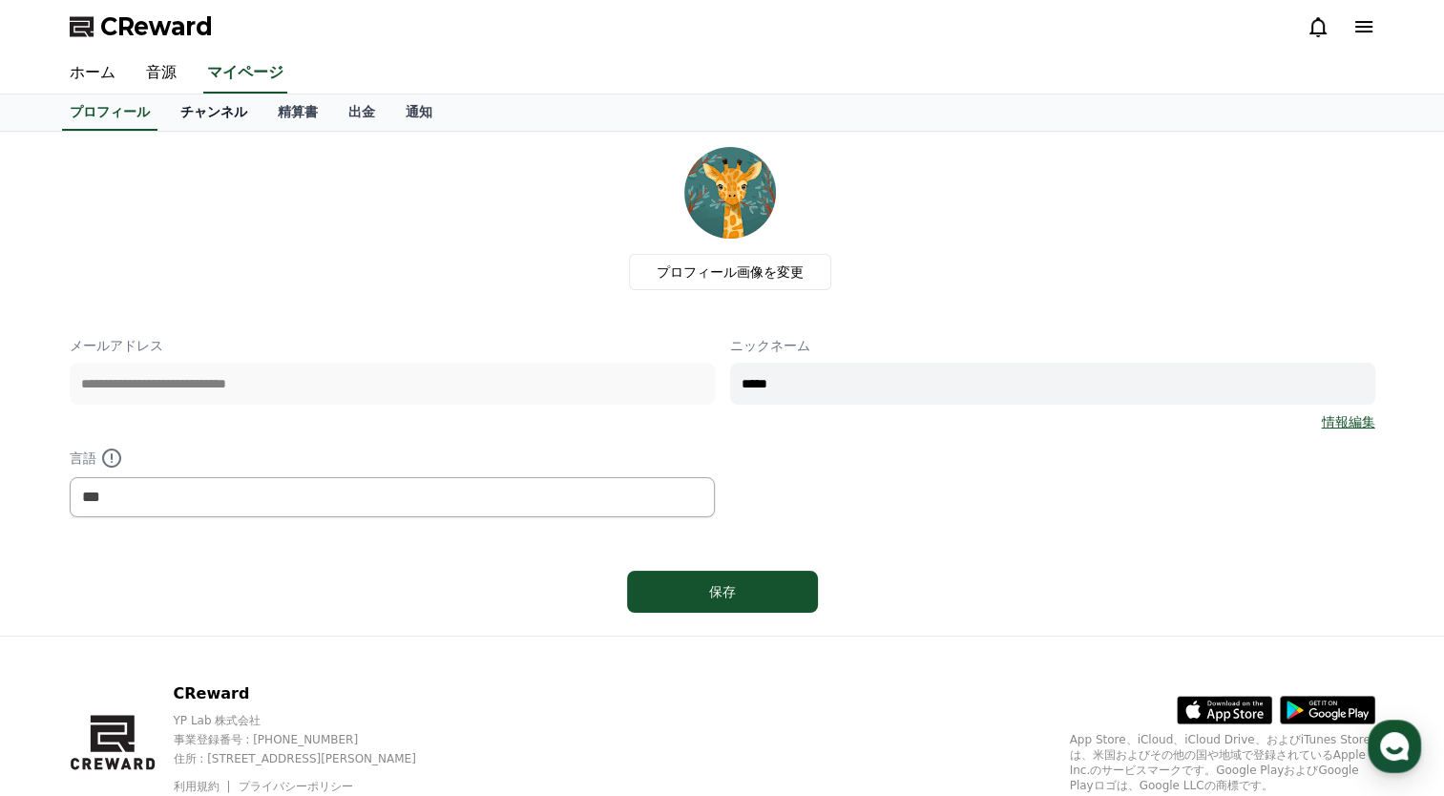
click at [181, 109] on link "チャンネル" at bounding box center [213, 112] width 97 height 36
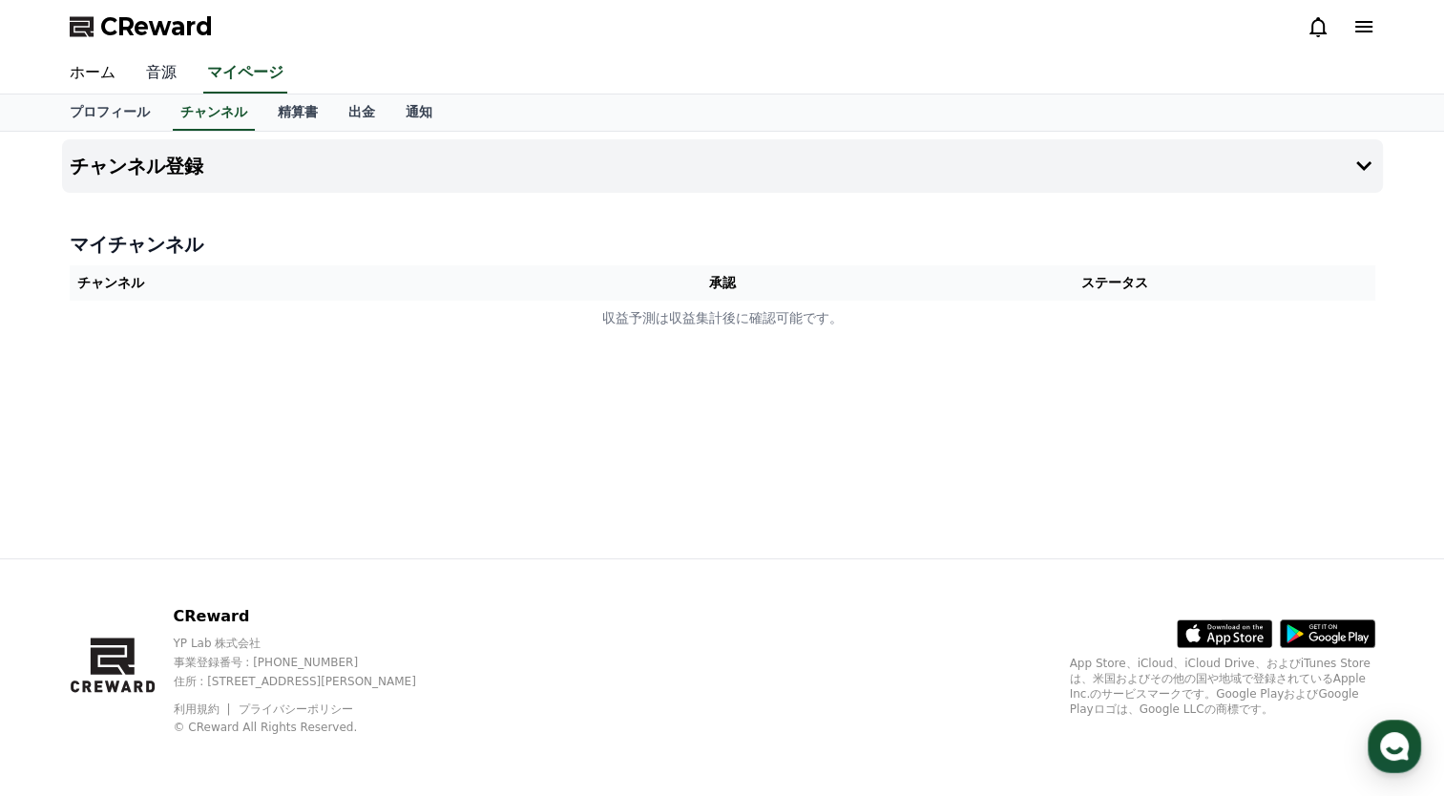
click at [145, 74] on link "音源" at bounding box center [161, 73] width 61 height 40
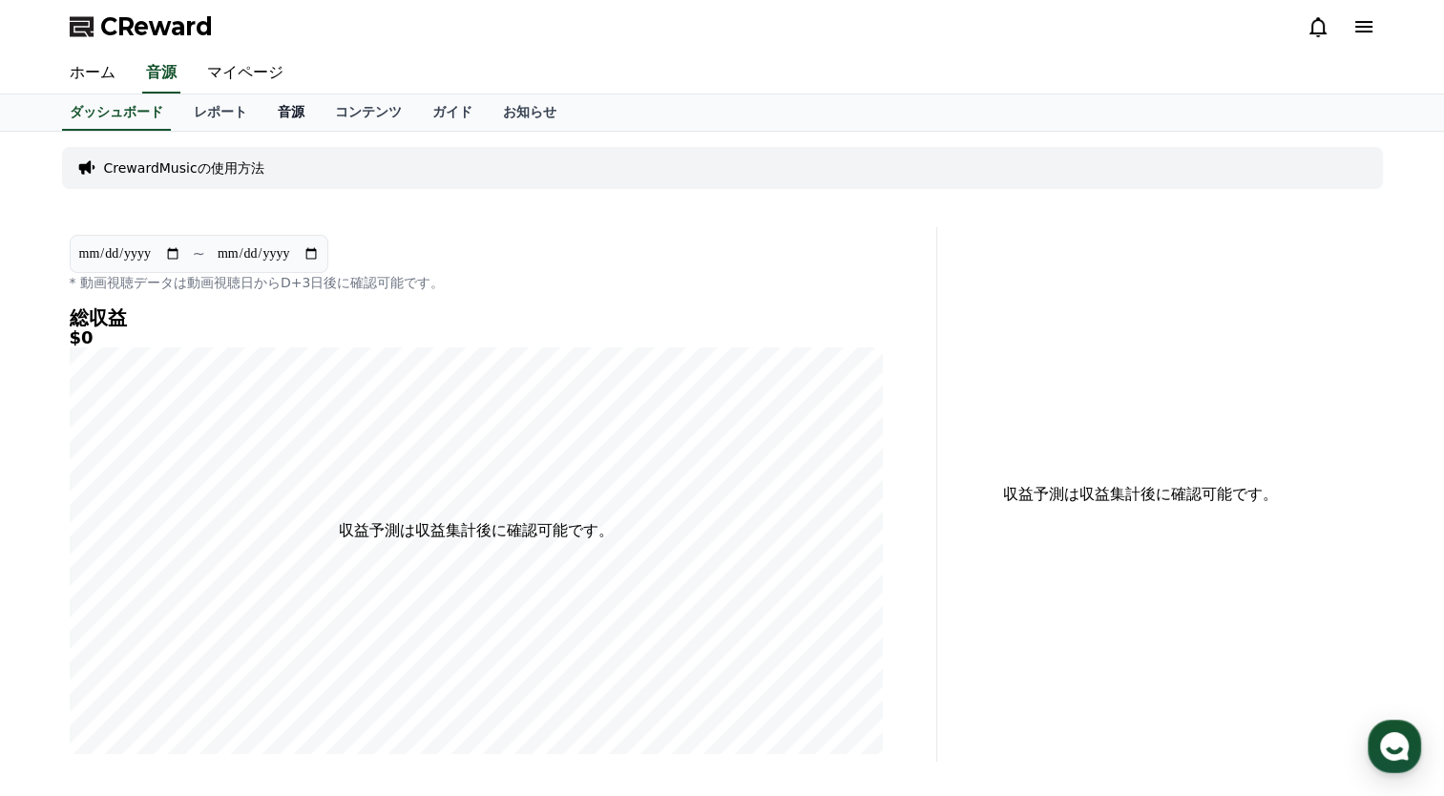
click at [262, 111] on link "音源" at bounding box center [290, 112] width 57 height 36
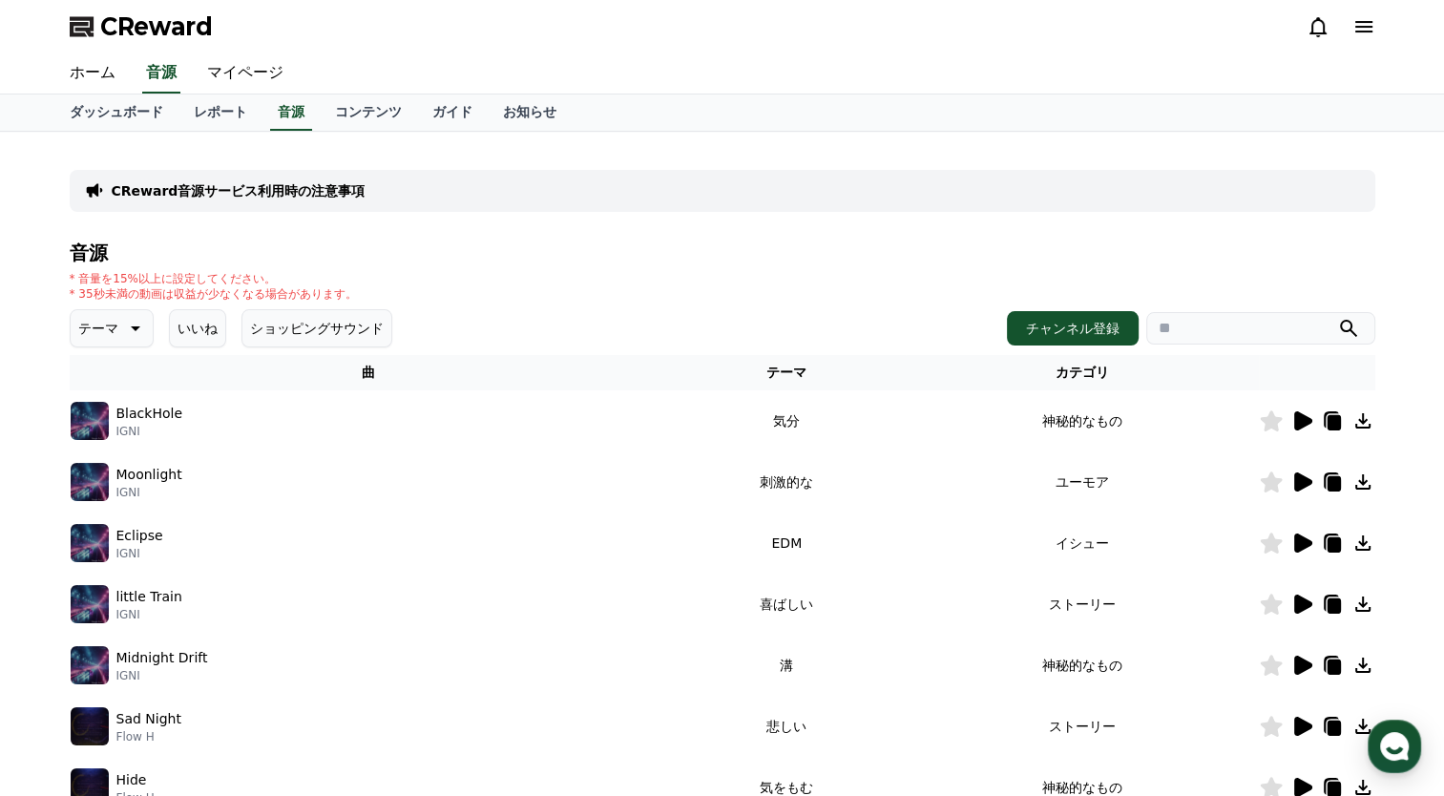
click at [1305, 414] on icon at bounding box center [1301, 420] width 23 height 23
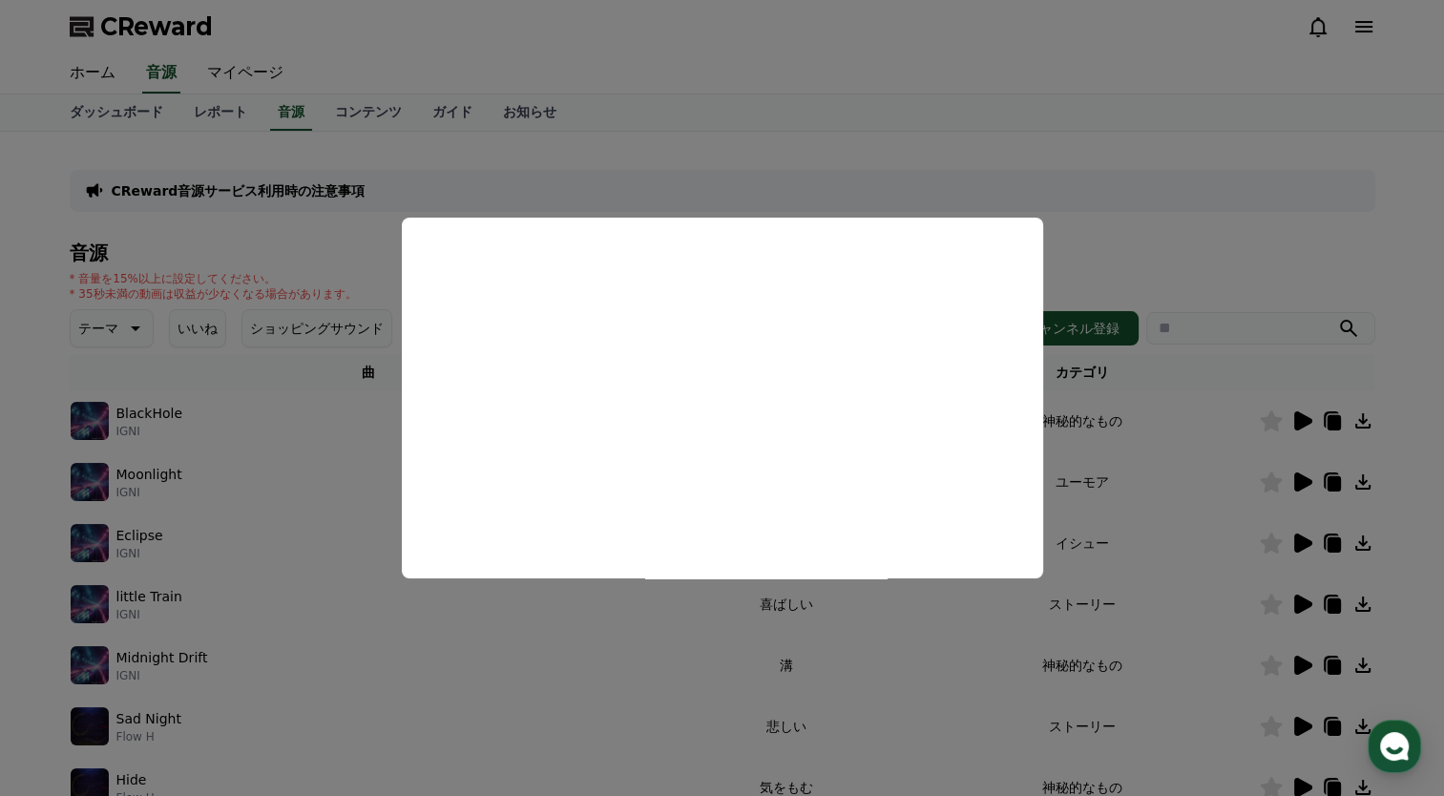
drag, startPoint x: 619, startPoint y: 680, endPoint x: 603, endPoint y: 671, distance: 18.8
click at [615, 679] on button "close modal" at bounding box center [722, 398] width 1444 height 796
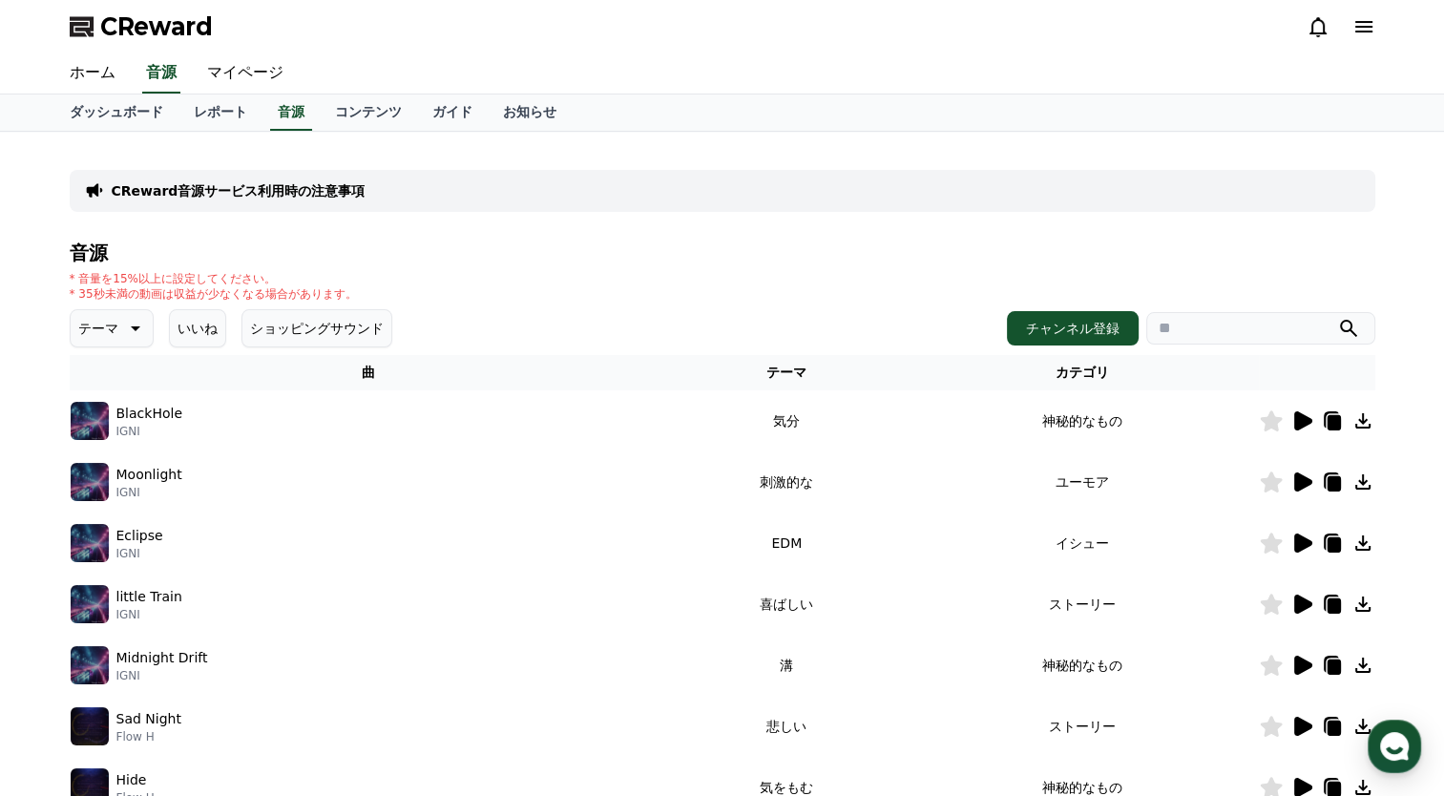
click at [1300, 476] on icon at bounding box center [1303, 481] width 18 height 19
